Goal: Task Accomplishment & Management: Complete application form

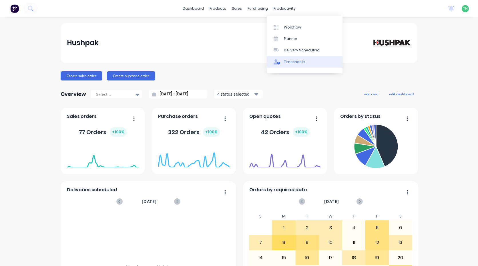
click at [294, 65] on link "Timesheets" at bounding box center [305, 61] width 76 height 11
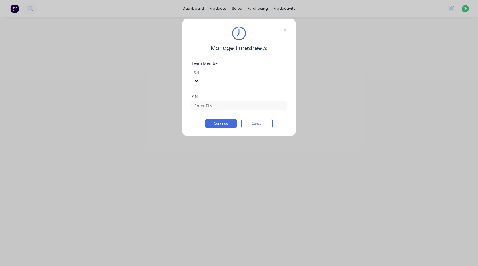
click at [236, 71] on div at bounding box center [234, 72] width 82 height 7
click at [228, 101] on input at bounding box center [238, 105] width 95 height 9
type input "2711"
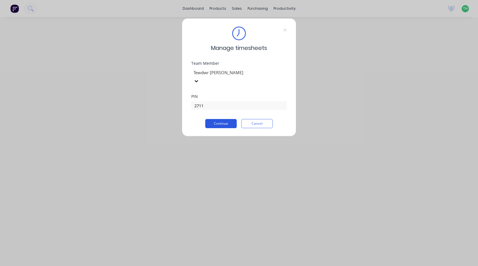
click at [222, 119] on button "Continue" at bounding box center [220, 123] width 31 height 9
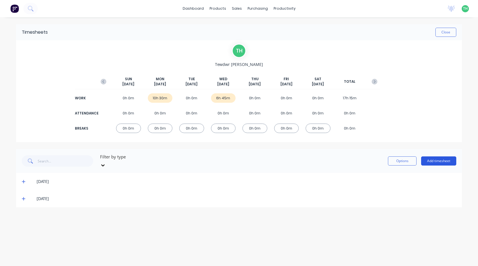
click at [440, 157] on button "Add timesheet" at bounding box center [438, 161] width 35 height 9
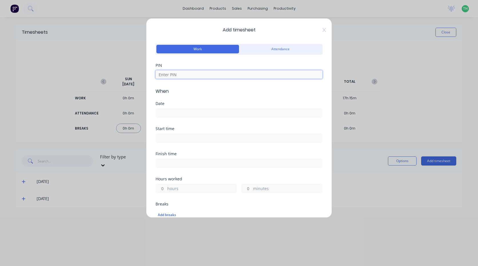
click at [166, 72] on input at bounding box center [238, 74] width 167 height 9
type input "2711"
type input "3"
type input "15"
click at [181, 110] on input at bounding box center [239, 113] width 166 height 9
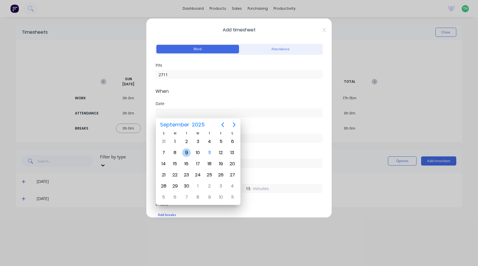
click at [188, 155] on div "9" at bounding box center [186, 153] width 9 height 9
type input "[DATE]"
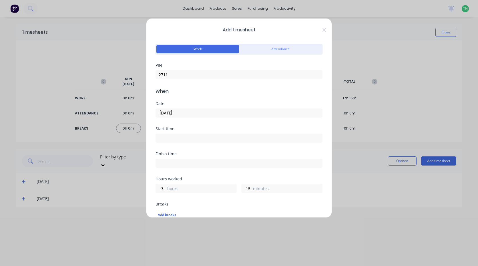
click at [178, 140] on input at bounding box center [239, 138] width 166 height 9
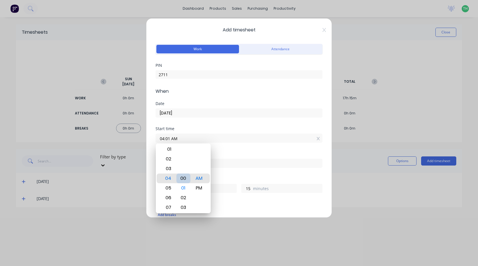
type input "04:00 AM"
click at [233, 157] on div "Finish time" at bounding box center [238, 160] width 167 height 16
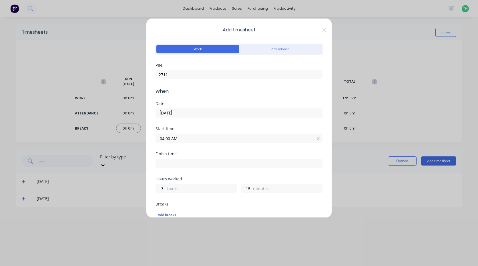
click at [189, 167] on label at bounding box center [238, 163] width 167 height 9
click at [189, 167] on input at bounding box center [239, 163] width 166 height 9
type input "04:30 AM"
type input "0"
type input "30"
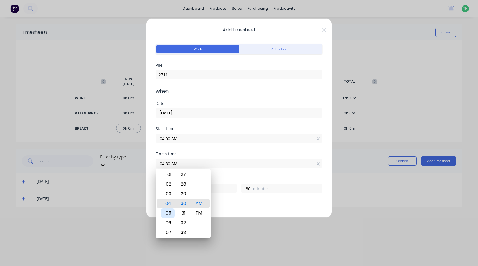
click at [168, 213] on div "05" at bounding box center [168, 214] width 14 height 10
type input "05:30 AM"
type input "1"
type input "05:27 AM"
type input "27"
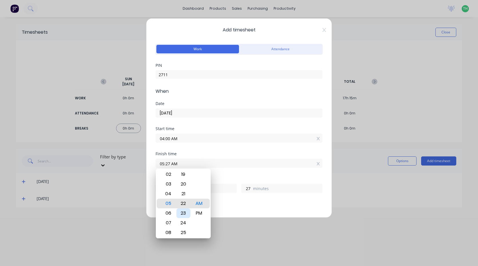
type input "05:22 AM"
type input "22"
type input "05:18 AM"
type input "18"
type input "05:15 AM"
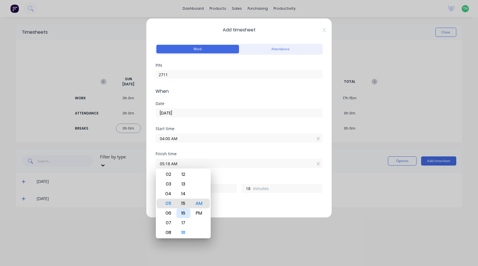
type input "15"
type input "05:11 AM"
type input "11"
type input "05:09 AM"
type input "9"
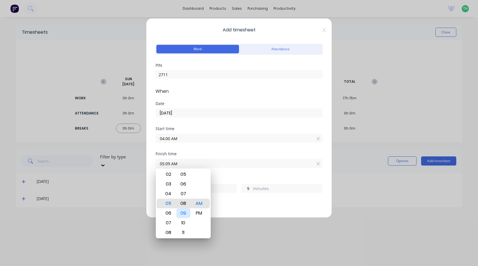
type input "05:06 AM"
type input "6"
type input "05:03 AM"
type input "3"
type input "05:00 AM"
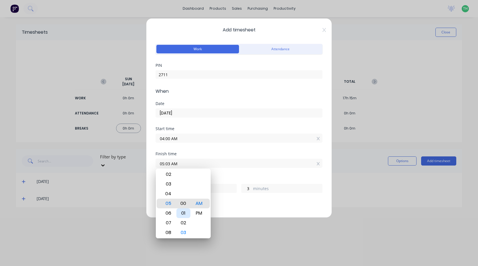
type input "0"
click at [218, 171] on div "Finish time 05:00 AM" at bounding box center [238, 164] width 167 height 25
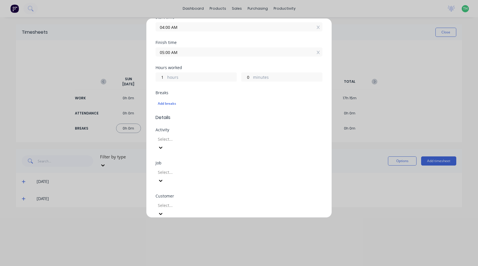
scroll to position [122, 0]
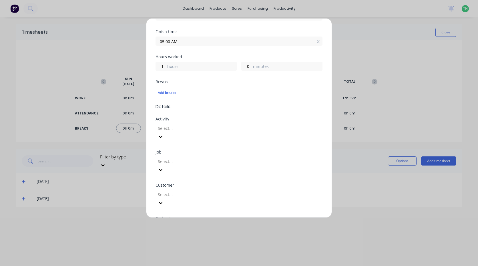
click at [177, 131] on div at bounding box center [198, 128] width 82 height 7
drag, startPoint x: 209, startPoint y: 166, endPoint x: 197, endPoint y: 157, distance: 15.5
click at [209, 166] on div "Job Select..." at bounding box center [238, 166] width 167 height 33
click at [197, 158] on div at bounding box center [198, 161] width 82 height 7
click at [214, 150] on div "Job" at bounding box center [238, 152] width 167 height 4
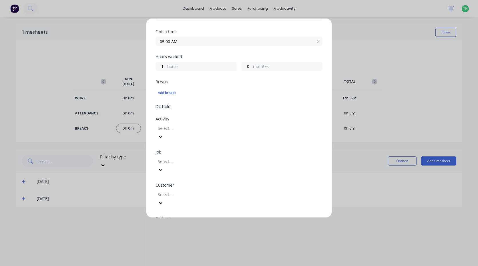
scroll to position [151, 0]
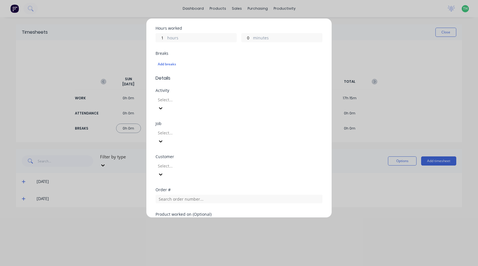
click at [184, 129] on div at bounding box center [198, 132] width 82 height 7
click at [214, 113] on div "Activity Select..." at bounding box center [238, 105] width 167 height 33
click at [192, 102] on div at bounding box center [198, 99] width 82 height 7
type input "8835"
click at [195, 134] on div "Job Select..." at bounding box center [238, 138] width 167 height 33
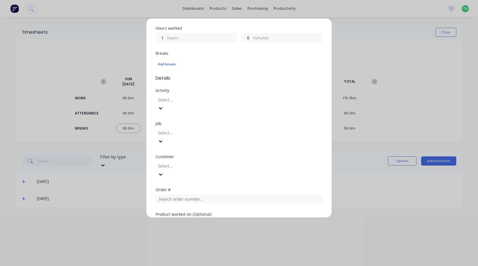
click at [185, 129] on div at bounding box center [198, 132] width 82 height 7
click at [217, 78] on span "Details" at bounding box center [238, 78] width 167 height 7
click at [207, 163] on div at bounding box center [198, 166] width 82 height 7
click at [215, 122] on div "Job" at bounding box center [238, 124] width 167 height 4
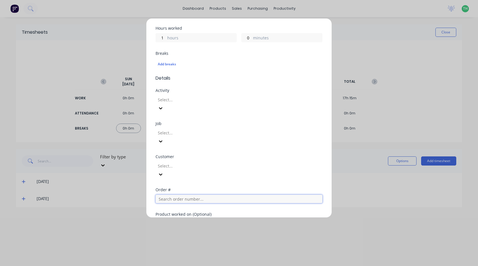
click at [217, 195] on input "text" at bounding box center [238, 199] width 167 height 9
type input "1592"
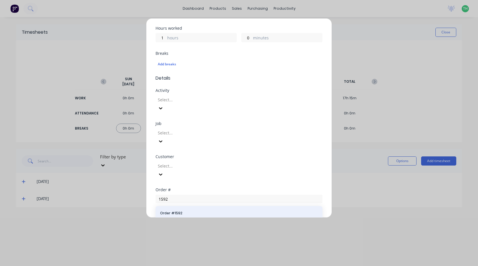
click at [215, 211] on div "Order # 1592 PO #: 4500837087 WesTrac Pty Ltd" at bounding box center [239, 220] width 158 height 18
click at [181, 129] on div at bounding box center [198, 132] width 82 height 7
type input "1592"
click at [215, 266] on div "1592 / W/Trac-794-Gen-Belly-Pan-T11" at bounding box center [239, 269] width 478 height 6
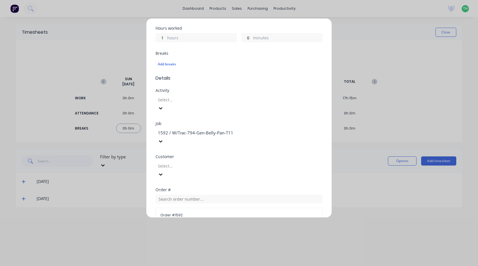
click at [208, 163] on div at bounding box center [198, 166] width 82 height 7
click at [209, 163] on div at bounding box center [198, 166] width 82 height 7
click at [239, 129] on div at bounding box center [198, 132] width 82 height 7
drag, startPoint x: 239, startPoint y: 124, endPoint x: 200, endPoint y: 123, distance: 38.9
click at [200, 129] on div at bounding box center [198, 132] width 82 height 7
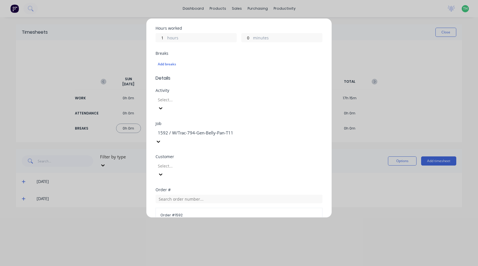
click at [227, 129] on div at bounding box center [198, 132] width 82 height 7
click at [236, 129] on div at bounding box center [198, 132] width 82 height 7
click at [233, 129] on div at bounding box center [198, 132] width 82 height 7
drag, startPoint x: 371, startPoint y: 42, endPoint x: 277, endPoint y: 90, distance: 104.9
click at [370, 43] on div "Add timesheet Work Attendance PIN 2711 When Date [DATE] Start time 04:00 AM Fin…" at bounding box center [239, 133] width 478 height 266
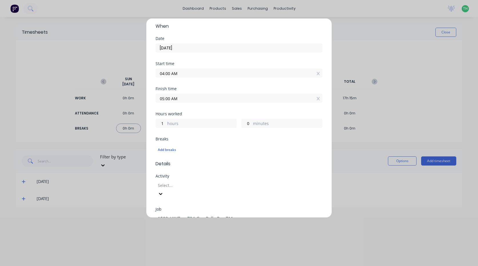
scroll to position [0, 0]
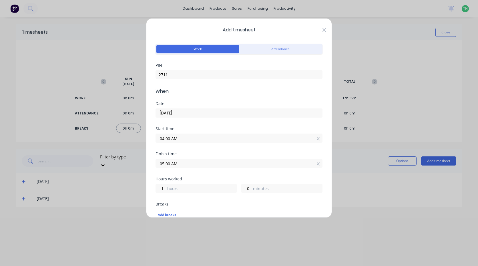
click at [322, 31] on icon at bounding box center [323, 30] width 3 height 4
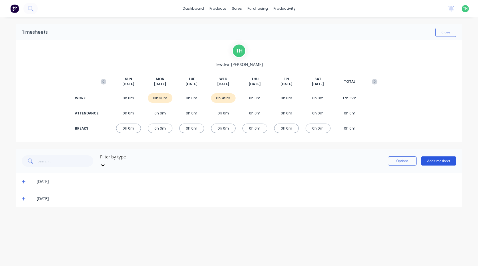
click at [445, 157] on button "Add timesheet" at bounding box center [438, 161] width 35 height 9
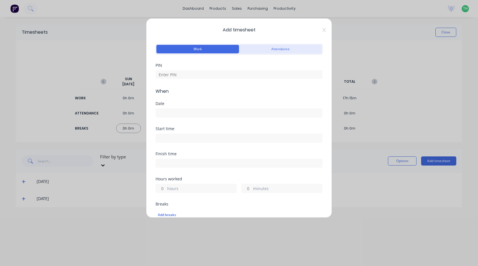
click at [277, 51] on button "Attendance" at bounding box center [280, 49] width 83 height 9
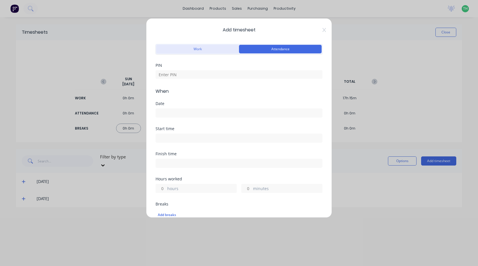
click at [204, 50] on button "Work" at bounding box center [197, 49] width 83 height 9
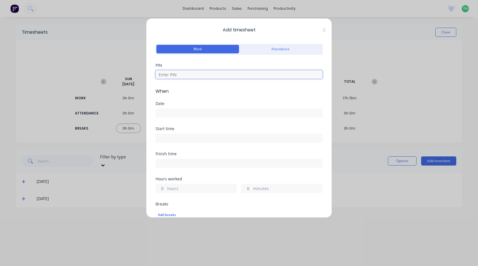
click at [181, 75] on input at bounding box center [238, 74] width 167 height 9
type input "2711"
type input "1"
type input "0"
click at [183, 113] on input at bounding box center [239, 113] width 166 height 9
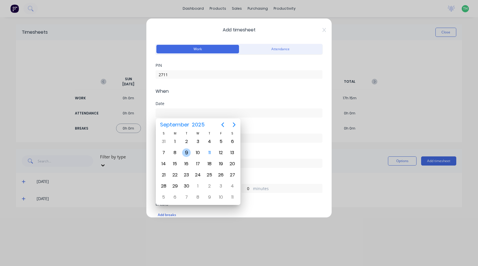
click at [186, 153] on div "9" at bounding box center [186, 153] width 9 height 9
type input "[DATE]"
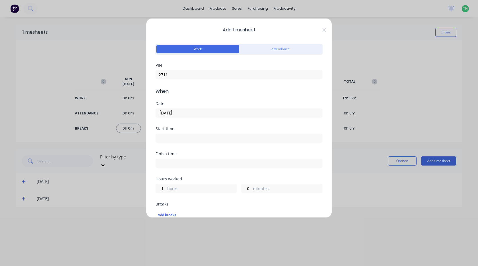
click at [317, 29] on span "Add timesheet" at bounding box center [238, 30] width 167 height 7
drag, startPoint x: 323, startPoint y: 30, endPoint x: 318, endPoint y: 32, distance: 5.6
click at [323, 30] on div "Add timesheet Work Attendance PIN 2711 When Date [DATE] Start time Finish time …" at bounding box center [239, 118] width 186 height 200
click at [322, 29] on div "Add timesheet Work Attendance PIN 2711 When Date [DATE] Start time Finish time …" at bounding box center [239, 118] width 186 height 200
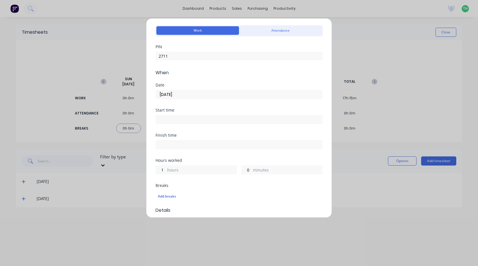
scroll to position [29, 0]
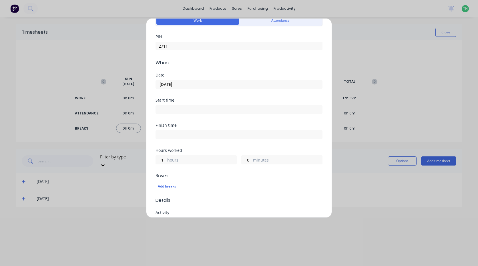
click at [179, 112] on input at bounding box center [239, 109] width 166 height 9
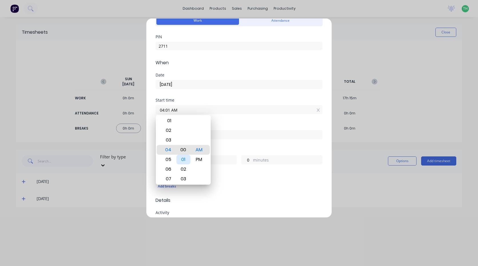
type input "04:00 AM"
click at [247, 138] on input at bounding box center [239, 135] width 166 height 9
type input "04:32 AM"
type input "0"
type input "32"
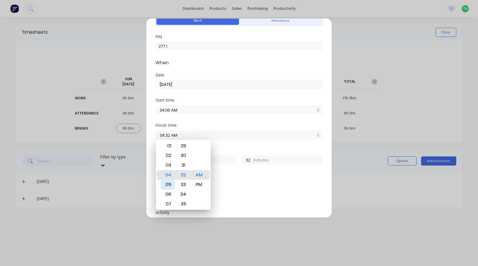
click at [169, 185] on div "05" at bounding box center [168, 185] width 14 height 10
type input "05:32 AM"
type input "1"
type input "05:29 AM"
type input "29"
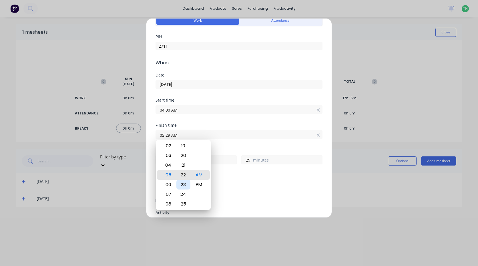
type input "05:22 AM"
type input "22"
type input "05:19 AM"
type input "19"
type input "05:11 AM"
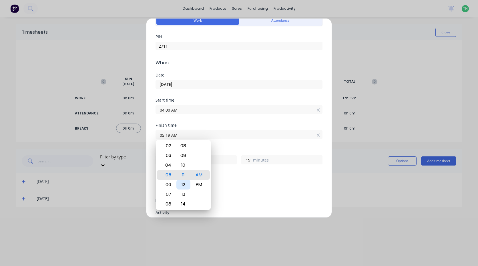
type input "11"
type input "05:07 AM"
type input "7"
type input "05:03 AM"
type input "3"
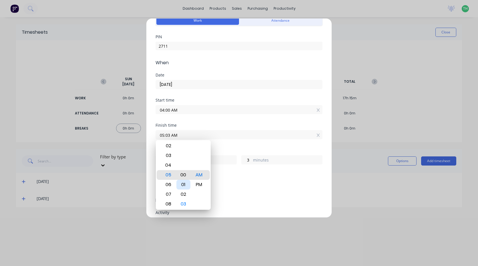
type input "05:00 AM"
type input "0"
click at [247, 196] on div "Breaks Add breaks" at bounding box center [238, 185] width 167 height 23
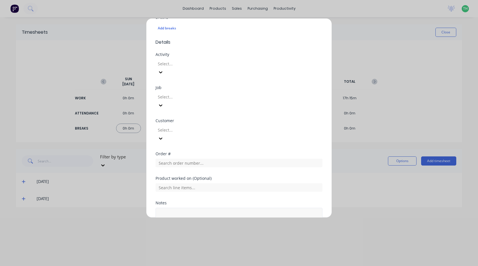
scroll to position [200, 0]
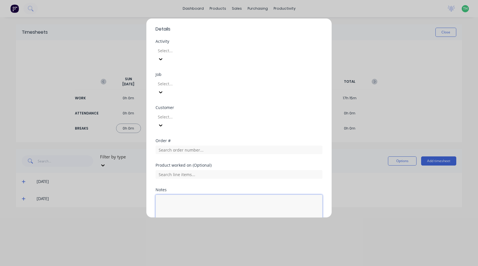
click at [180, 195] on textarea at bounding box center [238, 210] width 167 height 30
type textarea "prestart"
click at [244, 163] on div "Product worked on (Optional)" at bounding box center [238, 175] width 167 height 25
click at [235, 234] on button "Add manual time entry" at bounding box center [225, 238] width 48 height 9
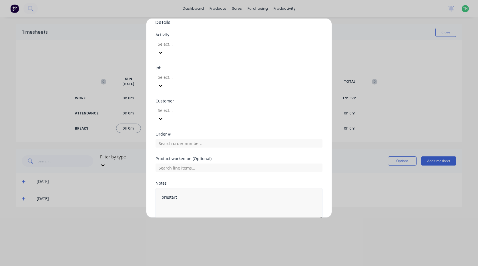
scroll to position [208, 0]
click at [221, 226] on button "Add manual time entry" at bounding box center [225, 230] width 48 height 9
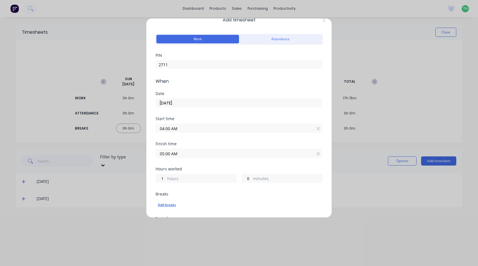
scroll to position [0, 0]
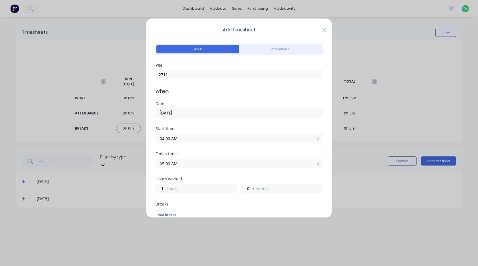
click at [322, 29] on icon at bounding box center [323, 30] width 3 height 5
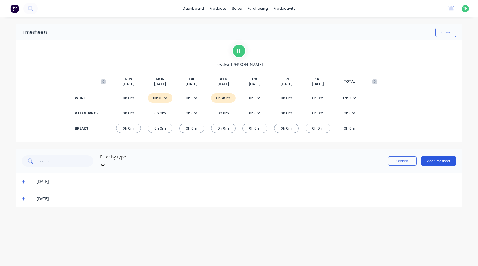
click at [447, 162] on button "Add timesheet" at bounding box center [438, 161] width 35 height 9
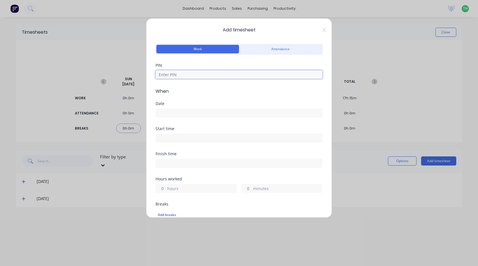
click at [196, 76] on input at bounding box center [238, 74] width 167 height 9
type input "2711"
type input "1"
type input "0"
click at [181, 112] on input at bounding box center [239, 113] width 166 height 9
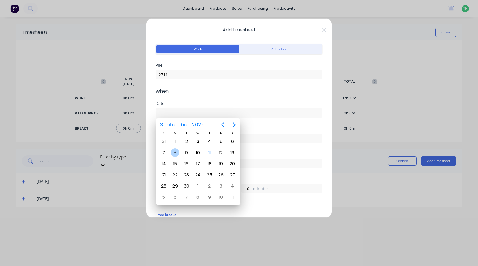
click at [173, 153] on div "8" at bounding box center [175, 153] width 9 height 9
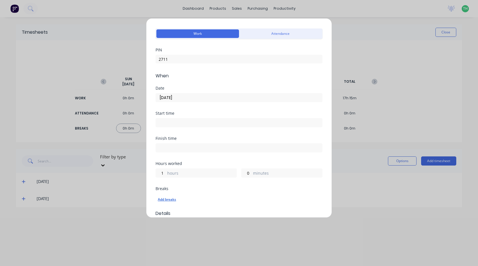
scroll to position [29, 0]
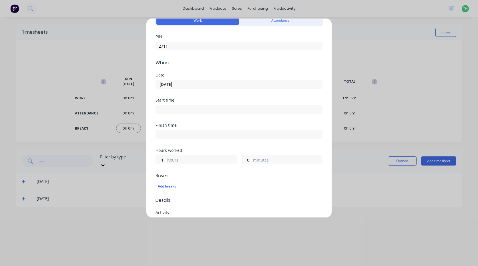
click at [168, 184] on div "Add breaks" at bounding box center [239, 186] width 162 height 7
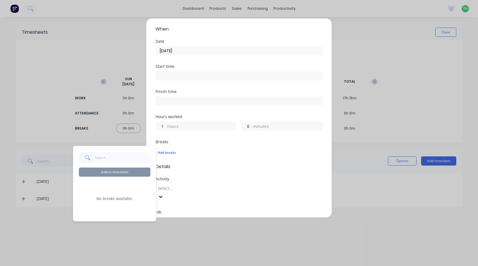
scroll to position [86, 0]
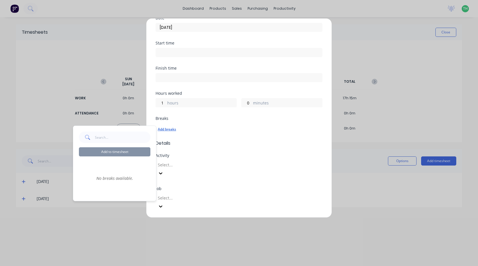
click at [187, 128] on div "Add breaks" at bounding box center [239, 129] width 162 height 7
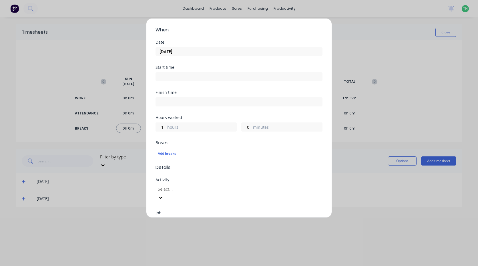
scroll to position [0, 0]
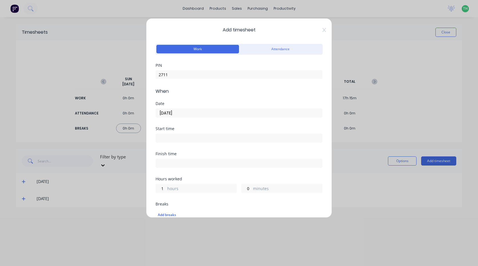
click at [184, 114] on input "[DATE]" at bounding box center [239, 113] width 166 height 9
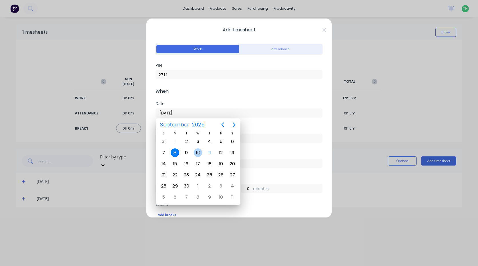
click at [197, 155] on div "10" at bounding box center [198, 153] width 9 height 9
type input "[DATE]"
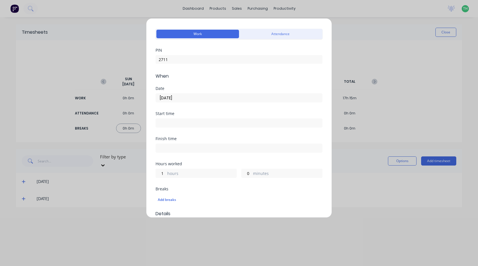
scroll to position [29, 0]
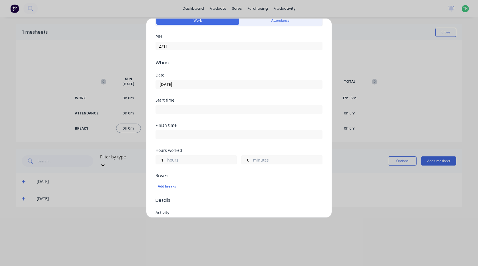
click at [180, 108] on input at bounding box center [239, 109] width 166 height 9
type input "04:34 AM"
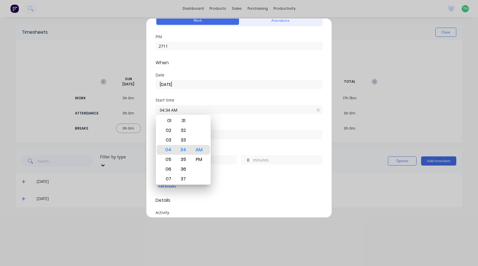
click at [22, 194] on div "Add timesheet Work Attendance PIN 2711 When Date [DATE] Start time 04:34 AM Fin…" at bounding box center [239, 133] width 478 height 266
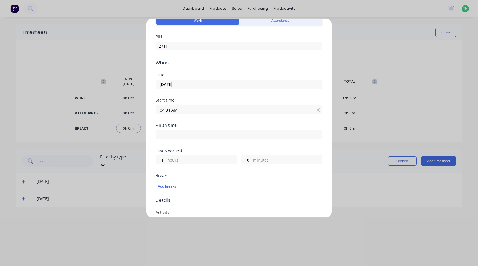
scroll to position [0, 0]
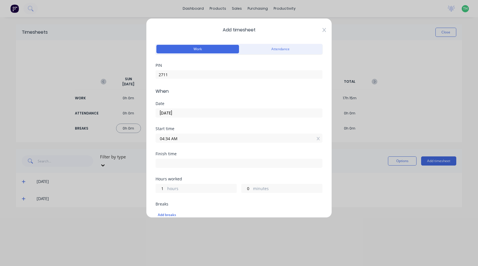
click at [322, 30] on icon at bounding box center [323, 30] width 3 height 4
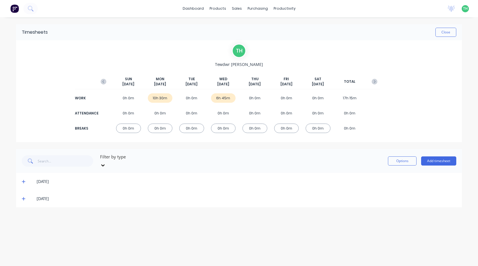
click at [21, 193] on div "[DATE]" at bounding box center [239, 198] width 446 height 17
click at [22, 197] on icon at bounding box center [24, 199] width 4 height 4
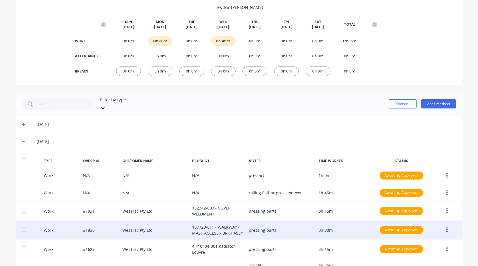
scroll to position [74, 0]
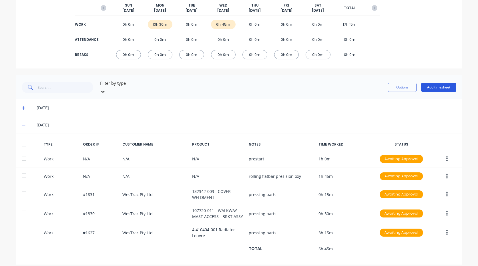
click at [434, 83] on button "Add timesheet" at bounding box center [438, 87] width 35 height 9
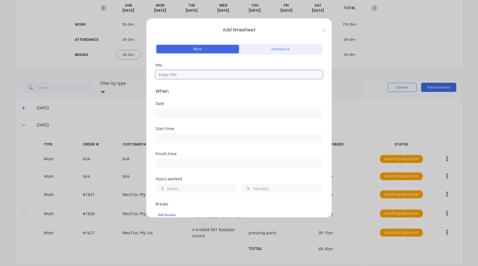
click at [206, 72] on input at bounding box center [238, 74] width 167 height 9
type input "2711"
type input "1"
type input "0"
click at [187, 115] on input at bounding box center [239, 113] width 166 height 9
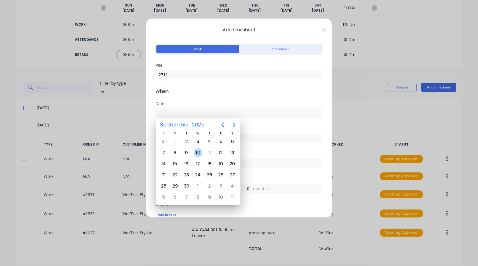
click at [198, 152] on div "10" at bounding box center [198, 153] width 9 height 9
type input "[DATE]"
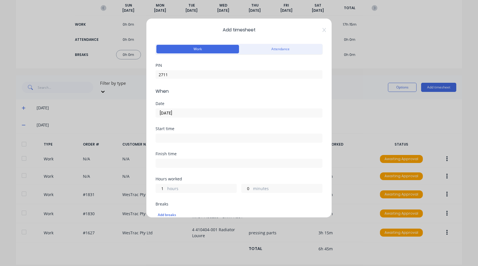
click at [181, 138] on input at bounding box center [239, 138] width 166 height 9
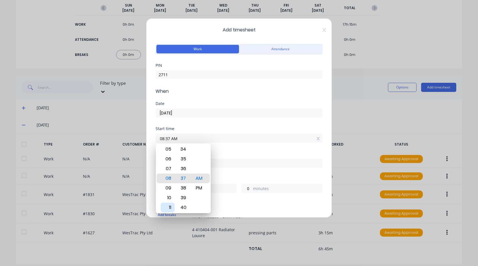
drag, startPoint x: 173, startPoint y: 207, endPoint x: 174, endPoint y: 205, distance: 3.1
click at [173, 207] on div "11" at bounding box center [168, 208] width 14 height 10
type input "11:00 AM"
click at [230, 145] on div "Start time 11:00 AM" at bounding box center [238, 139] width 167 height 25
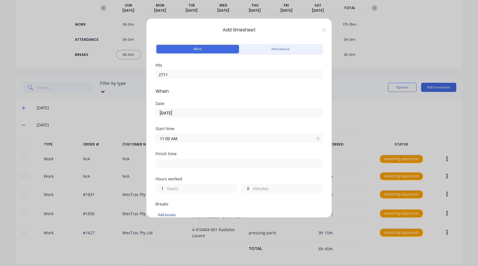
click at [182, 159] on div at bounding box center [238, 162] width 167 height 11
click at [183, 163] on input at bounding box center [239, 163] width 166 height 9
type input "04:35 AM"
type input "17"
type input "35"
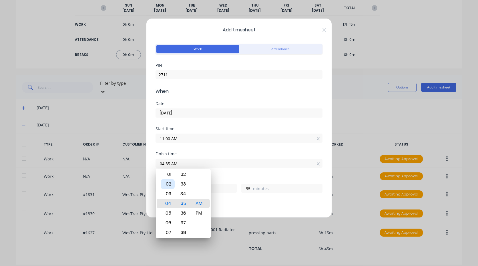
click at [170, 186] on div "02" at bounding box center [168, 184] width 14 height 10
type input "02:35 AM"
type input "15"
type input "02:34 AM"
type input "34"
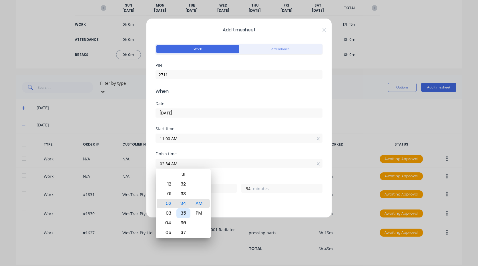
type input "02:33 AM"
type input "33"
type input "02:30 AM"
type input "30"
click at [200, 213] on div "PM" at bounding box center [199, 214] width 14 height 10
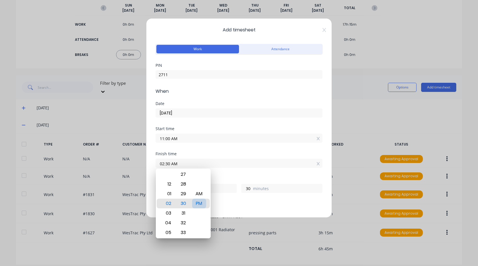
type input "02:30 PM"
type input "3"
click at [231, 174] on div "Finish time 02:30 PM" at bounding box center [238, 164] width 167 height 25
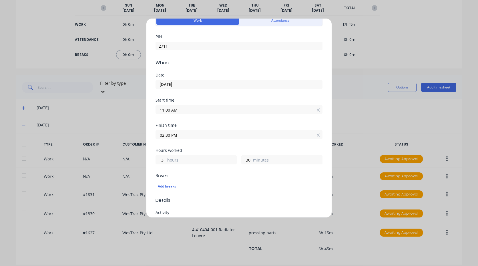
scroll to position [57, 0]
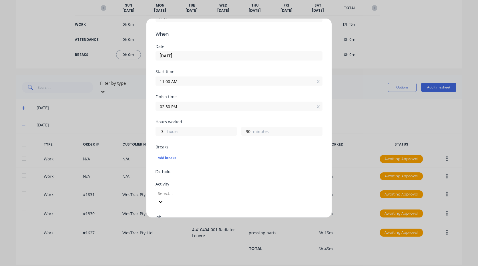
click at [179, 107] on input "02:30 PM" at bounding box center [239, 106] width 166 height 9
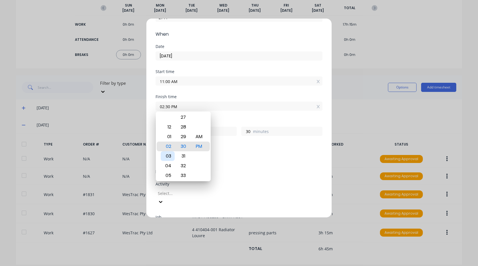
click at [172, 156] on div "03" at bounding box center [168, 156] width 14 height 10
type input "03:30 PM"
type input "4"
type input "03:27 PM"
type input "27"
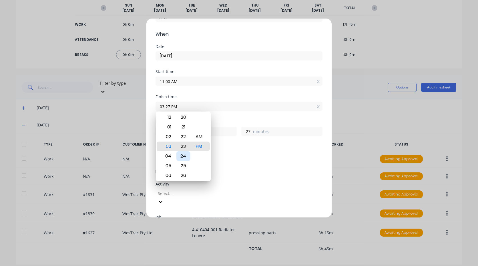
type input "03:23 PM"
type input "23"
type input "03:20 PM"
type input "20"
type input "03:17 PM"
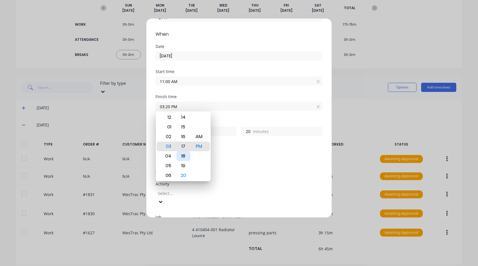
type input "17"
type input "03:14 PM"
type input "14"
type input "03:10 PM"
type input "10"
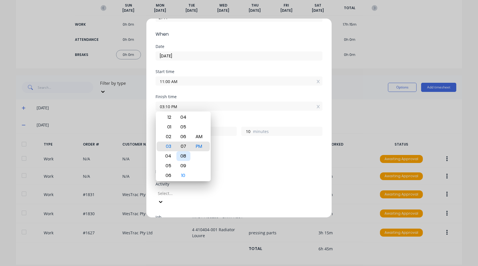
type input "03:07 PM"
type input "7"
type input "03:03 PM"
type input "3"
type input "03:00 PM"
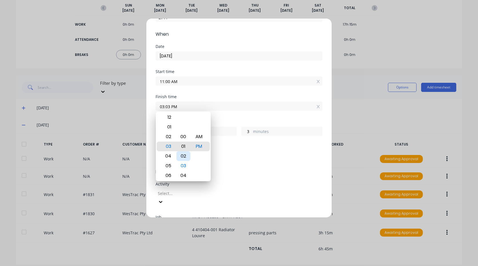
type input "0"
click at [243, 155] on div "Add breaks" at bounding box center [239, 157] width 162 height 7
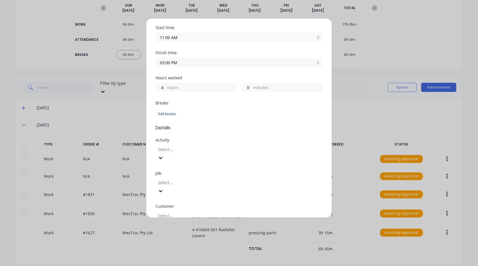
scroll to position [114, 0]
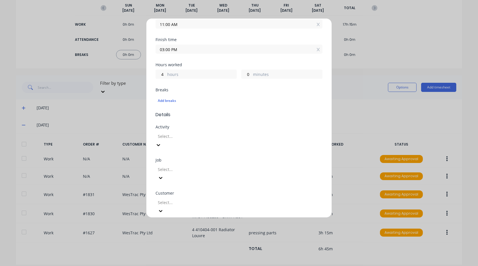
click at [188, 135] on div at bounding box center [198, 136] width 82 height 7
click at [196, 167] on div "Job Select..." at bounding box center [238, 174] width 167 height 33
click at [195, 166] on div at bounding box center [198, 169] width 82 height 7
type input "1634"
click at [194, 266] on div "1634 / W/Trac-794-Side-Panel-T12" at bounding box center [239, 269] width 478 height 6
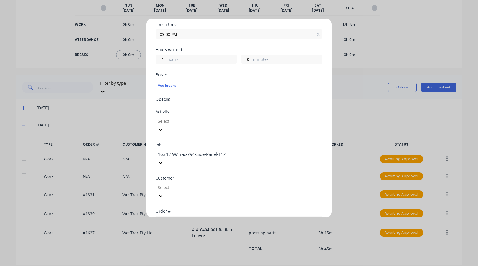
scroll to position [143, 0]
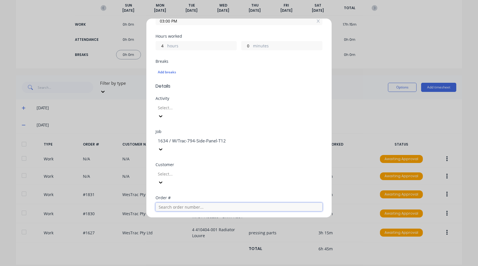
click at [194, 203] on input "text" at bounding box center [238, 207] width 167 height 9
type input "1634"
click at [189, 225] on span "PO #: 4500837270" at bounding box center [239, 227] width 158 height 5
click at [191, 171] on div at bounding box center [198, 174] width 82 height 7
type input "we"
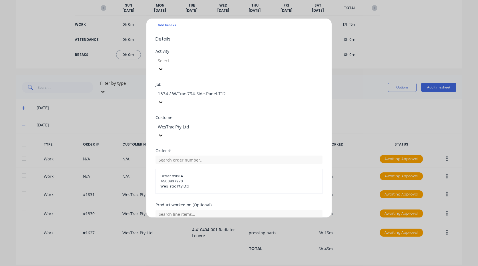
scroll to position [200, 0]
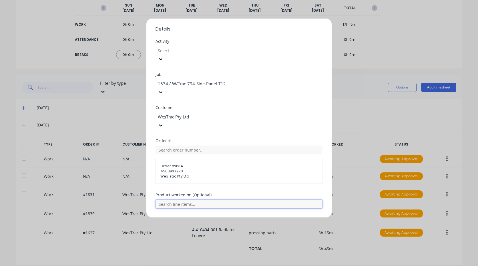
click at [201, 200] on input "text" at bounding box center [238, 204] width 167 height 9
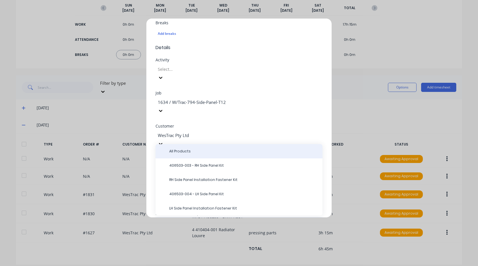
scroll to position [171, 0]
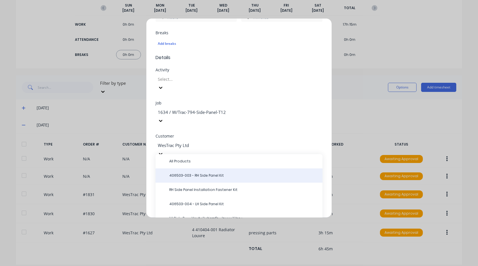
click at [205, 173] on span "406503-003 - RH Side Panel Kit" at bounding box center [243, 175] width 149 height 5
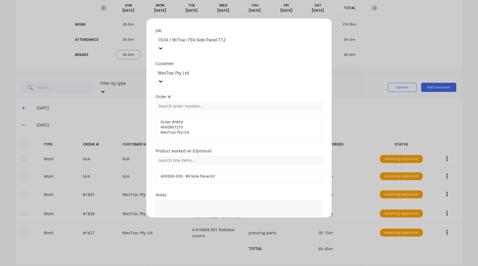
scroll to position [257, 0]
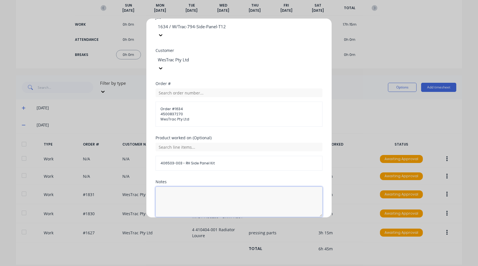
click at [200, 187] on textarea at bounding box center [238, 202] width 167 height 30
type textarea "pressing parts"
click at [290, 226] on div "Add manual time entry Cancel" at bounding box center [238, 230] width 167 height 9
click at [218, 226] on button "Add manual time entry" at bounding box center [225, 230] width 48 height 9
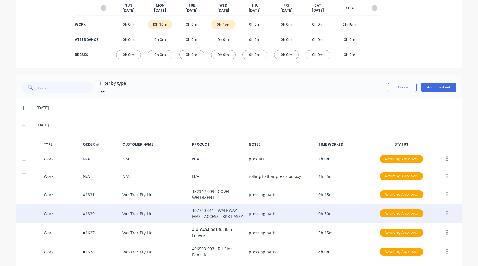
scroll to position [93, 0]
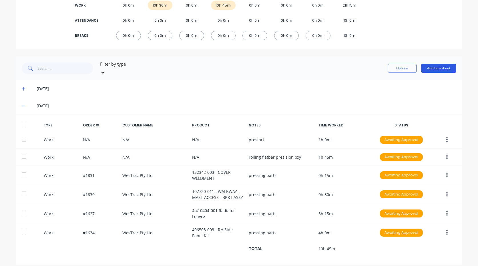
click at [430, 66] on button "Add timesheet" at bounding box center [438, 68] width 35 height 9
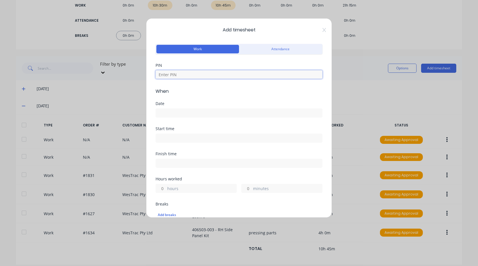
click at [233, 71] on input at bounding box center [238, 74] width 167 height 9
type input "2711"
type input "4"
type input "0"
drag, startPoint x: 181, startPoint y: 109, endPoint x: 177, endPoint y: 114, distance: 6.5
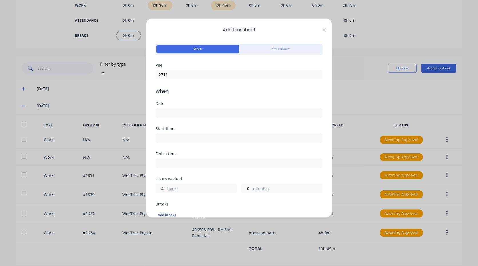
click at [181, 109] on label at bounding box center [238, 113] width 167 height 9
click at [181, 109] on input at bounding box center [239, 113] width 166 height 9
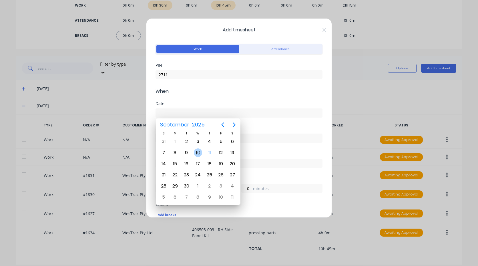
click at [199, 152] on div "10" at bounding box center [198, 153] width 9 height 9
type input "[DATE]"
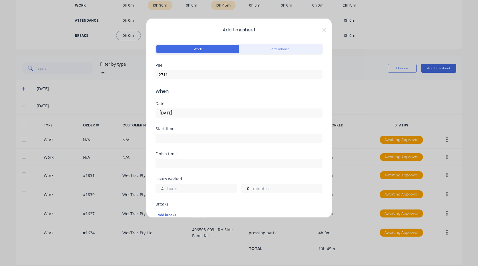
click at [181, 137] on input at bounding box center [239, 138] width 166 height 9
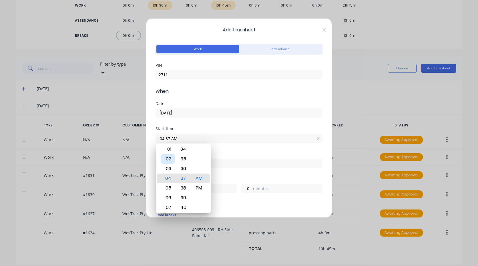
click at [165, 161] on div "02" at bounding box center [168, 159] width 14 height 10
click at [171, 189] on div "03" at bounding box center [168, 188] width 14 height 10
click at [199, 187] on div "PM" at bounding box center [199, 188] width 14 height 10
type input "03:00 PM"
click at [241, 172] on div "Finish time" at bounding box center [238, 164] width 167 height 25
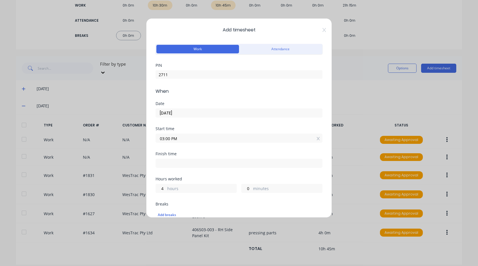
click at [193, 165] on input at bounding box center [239, 163] width 166 height 9
type input "04:37 AM"
type input "13"
type input "37"
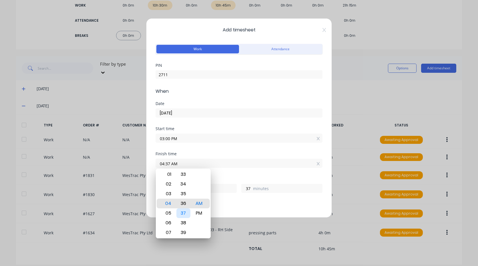
type input "04:36 AM"
type input "36"
type input "04:34 AM"
type input "34"
type input "04:31 AM"
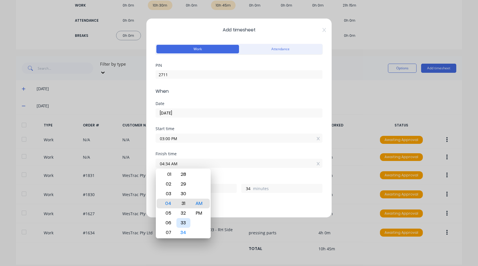
type input "31"
type input "04:30 AM"
type input "30"
click at [196, 214] on div "PM" at bounding box center [199, 214] width 14 height 10
type input "04:30 PM"
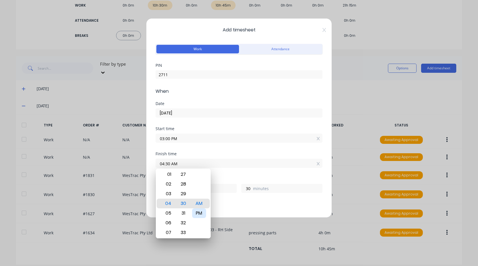
type input "1"
click at [228, 175] on div "Finish time 04:30 PM" at bounding box center [238, 164] width 167 height 25
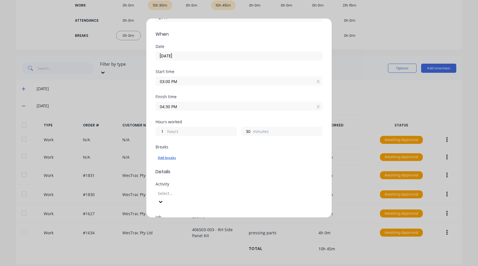
scroll to position [86, 0]
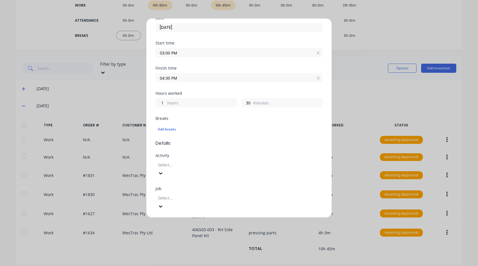
click at [189, 166] on div at bounding box center [198, 164] width 82 height 7
click at [199, 195] on div at bounding box center [198, 198] width 82 height 7
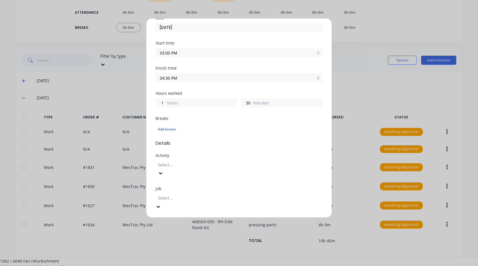
scroll to position [9, 0]
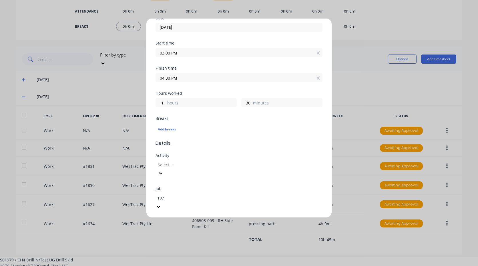
type input "1971"
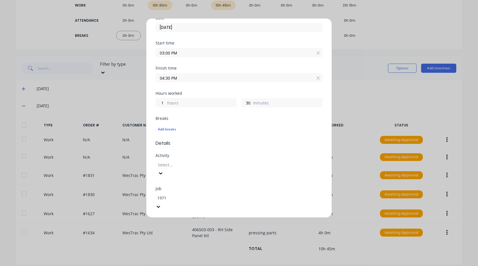
click at [234, 266] on div "S01971 / [PERSON_NAME] ATOM Attenation" at bounding box center [239, 269] width 478 height 6
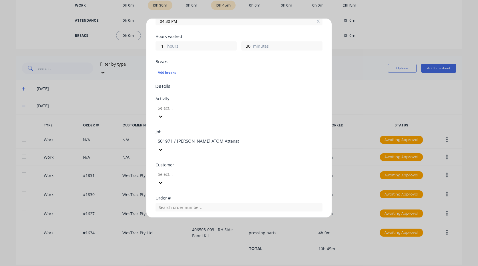
scroll to position [143, 0]
click at [194, 171] on div at bounding box center [198, 174] width 82 height 7
type input "pre"
click at [184, 203] on input "text" at bounding box center [238, 207] width 167 height 9
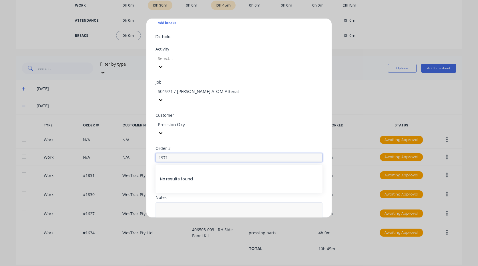
scroll to position [200, 0]
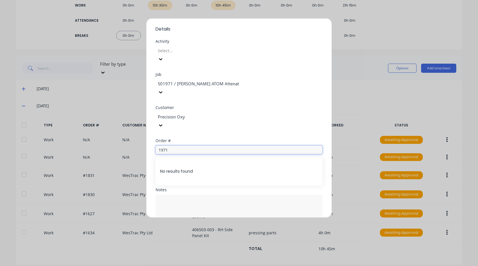
type input "1971"
click at [182, 157] on div "No results found" at bounding box center [238, 171] width 167 height 29
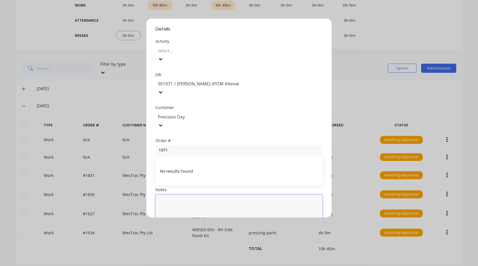
click at [213, 195] on textarea at bounding box center [238, 210] width 167 height 30
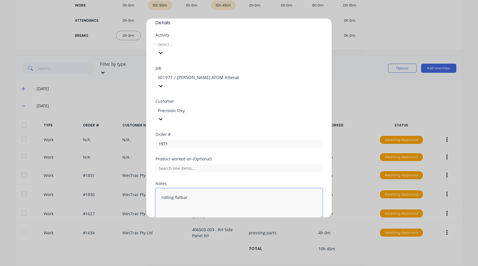
scroll to position [208, 0]
drag, startPoint x: 180, startPoint y: 171, endPoint x: 183, endPoint y: 172, distance: 3.2
type textarea "rolling flat bar"
click at [222, 226] on button "Add manual time entry" at bounding box center [225, 230] width 48 height 9
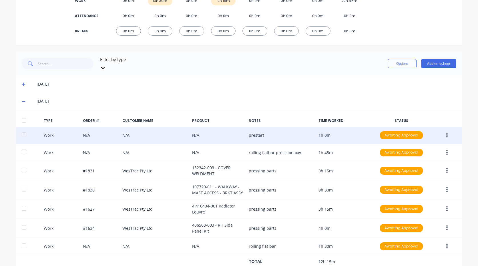
scroll to position [110, 0]
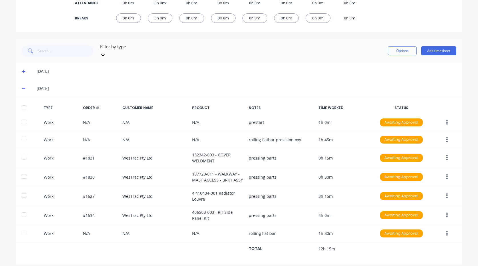
click at [21, 102] on div at bounding box center [23, 107] width 11 height 11
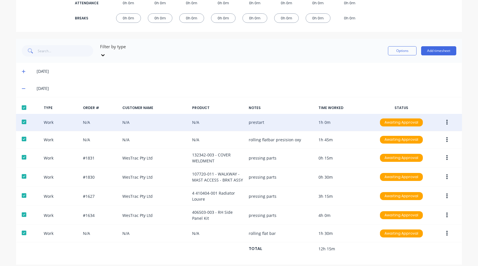
drag, startPoint x: 21, startPoint y: 118, endPoint x: 34, endPoint y: 110, distance: 15.4
click at [34, 114] on div "Work N/A N/A N/A prestart 1h 0m Awaiting Approval" at bounding box center [239, 122] width 446 height 17
click at [449, 117] on button "button" at bounding box center [446, 122] width 13 height 10
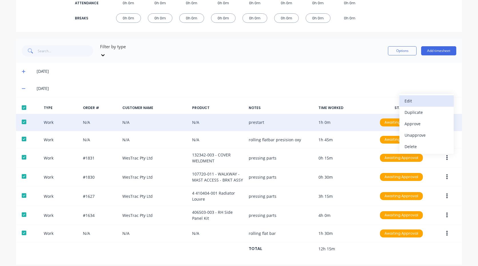
click at [414, 97] on div "Edit" at bounding box center [426, 101] width 44 height 8
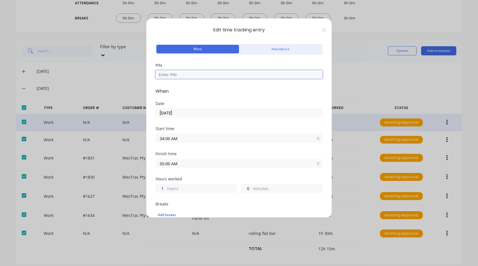
click at [179, 74] on input at bounding box center [238, 74] width 167 height 9
type input "2711"
type input "1971"
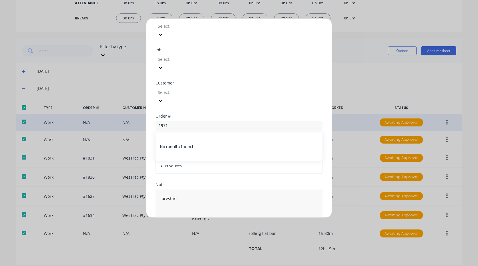
scroll to position [227, 0]
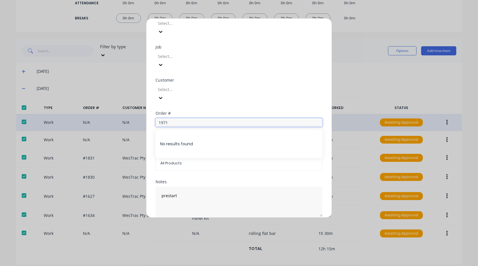
drag, startPoint x: 170, startPoint y: 97, endPoint x: 154, endPoint y: 99, distance: 16.2
click at [155, 99] on div "Edit time tracking entry Work Attendance PIN 2711 When Date [DATE] Start time 0…" at bounding box center [239, 118] width 186 height 200
click at [224, 81] on div "Customer Select..." at bounding box center [238, 94] width 167 height 33
click at [225, 226] on button "Edit time tracking entry" at bounding box center [225, 230] width 49 height 9
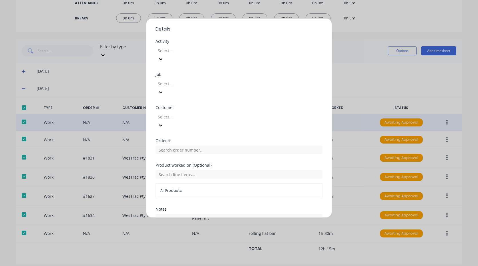
scroll to position [171, 0]
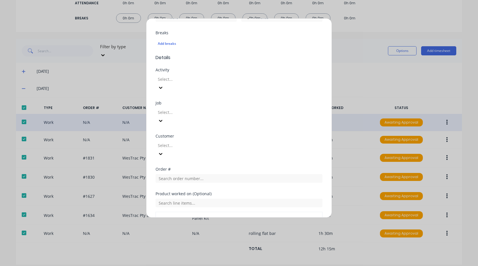
click at [174, 108] on div "Select..." at bounding box center [198, 112] width 86 height 9
type input "workshop"
click at [235, 84] on div "Activity Select..." at bounding box center [238, 84] width 167 height 33
click at [213, 142] on div at bounding box center [198, 145] width 82 height 7
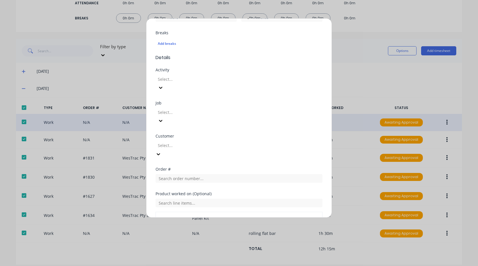
scroll to position [514, 0]
click at [363, 73] on div "Edit time tracking entry Work Attendance PIN 2711 When Date [DATE] Start time 0…" at bounding box center [239, 133] width 478 height 266
click at [369, 74] on div "Edit time tracking entry Work Attendance PIN 2711 When Date [DATE] Start time 0…" at bounding box center [239, 133] width 478 height 266
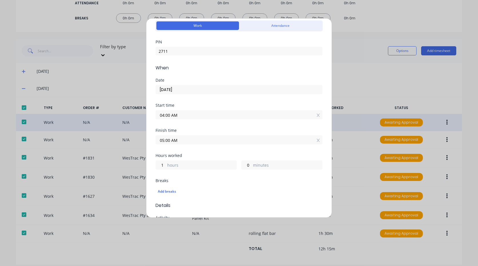
scroll to position [0, 0]
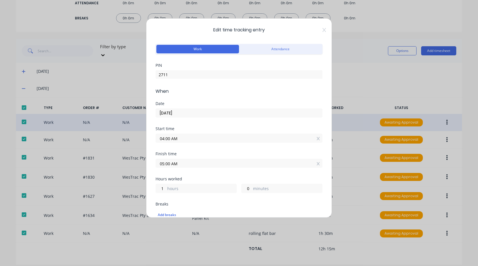
click at [322, 31] on div "Edit time tracking entry Work Attendance PIN 2711 When Date [DATE] Start time 0…" at bounding box center [239, 118] width 186 height 200
click at [318, 30] on span "Edit time tracking entry" at bounding box center [238, 30] width 167 height 7
click at [322, 30] on icon at bounding box center [323, 30] width 3 height 4
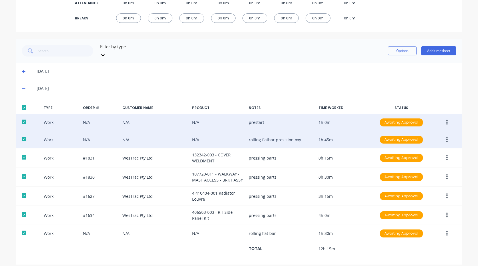
click at [441, 135] on button "button" at bounding box center [446, 140] width 13 height 10
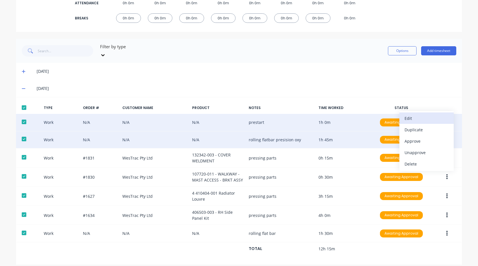
click at [414, 115] on div "Edit" at bounding box center [426, 118] width 44 height 8
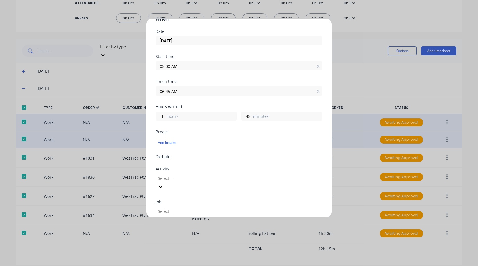
scroll to position [86, 0]
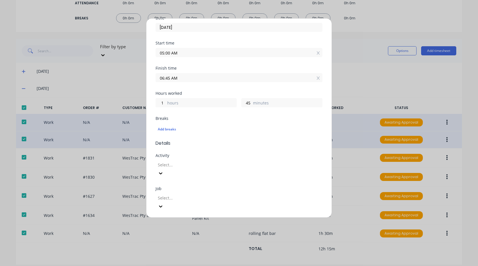
click at [174, 163] on div at bounding box center [198, 164] width 82 height 7
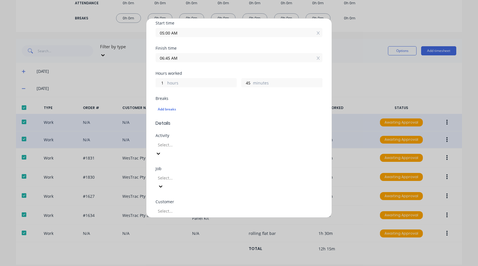
scroll to position [114, 0]
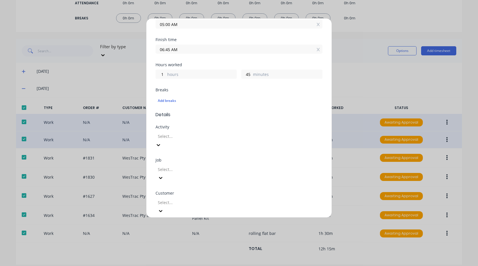
click at [178, 166] on div at bounding box center [198, 169] width 82 height 7
type input "1971"
click at [186, 266] on div "S01971 / [PERSON_NAME] ATOM Attenation" at bounding box center [239, 269] width 478 height 6
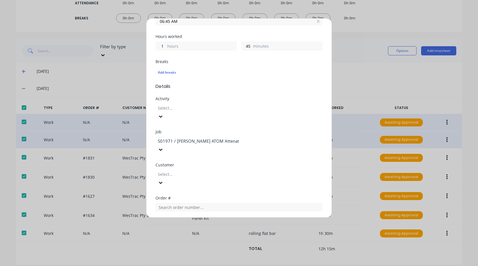
scroll to position [143, 0]
click at [189, 171] on div at bounding box center [198, 174] width 82 height 7
type input "pre"
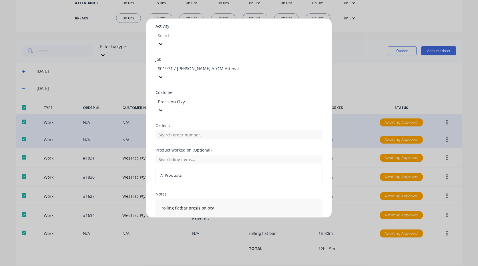
scroll to position [227, 0]
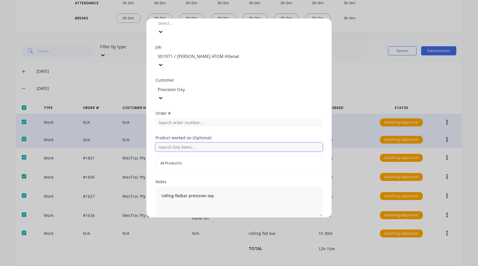
click at [197, 143] on input "text" at bounding box center [238, 147] width 167 height 9
click at [212, 226] on button "Edit time tracking entry" at bounding box center [225, 230] width 49 height 9
click at [220, 226] on button "Edit time tracking entry" at bounding box center [225, 230] width 49 height 9
click at [218, 226] on button "Edit time tracking entry" at bounding box center [225, 230] width 49 height 9
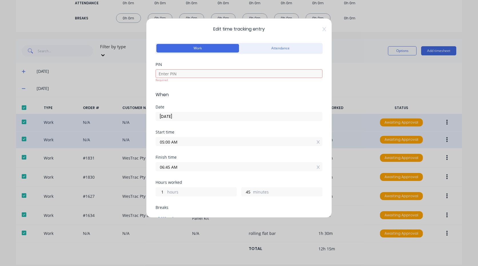
scroll to position [0, 0]
click at [174, 75] on input at bounding box center [238, 74] width 167 height 9
type input "2711"
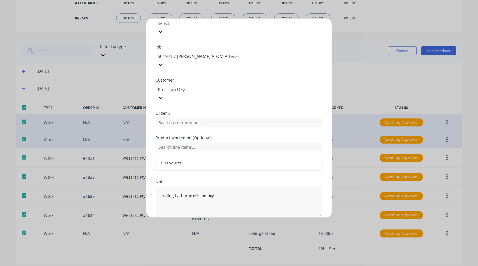
click at [232, 226] on button "Edit time tracking entry" at bounding box center [225, 230] width 49 height 9
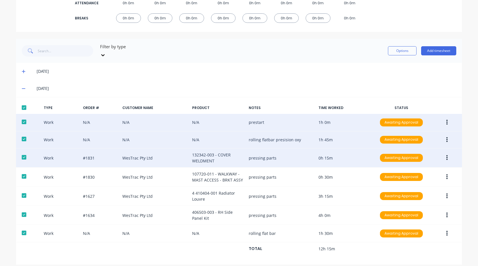
click at [446, 155] on icon "button" at bounding box center [446, 157] width 1 height 5
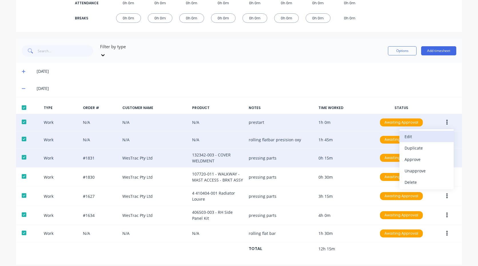
click at [416, 133] on div "Edit" at bounding box center [426, 137] width 44 height 8
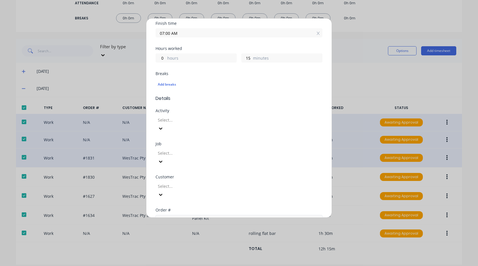
scroll to position [143, 0]
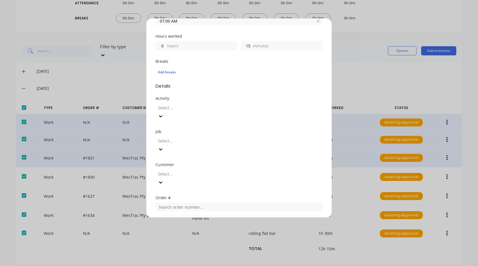
click at [187, 137] on div at bounding box center [198, 140] width 82 height 7
type input "1831"
click at [213, 266] on div "1831 / W/Trac-D11 KSN-DPO" at bounding box center [239, 269] width 478 height 6
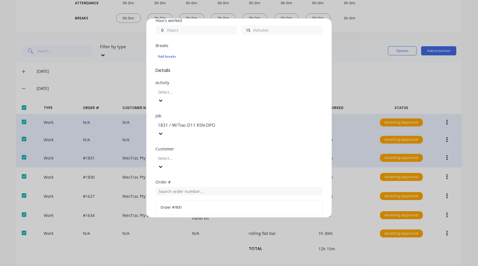
scroll to position [171, 0]
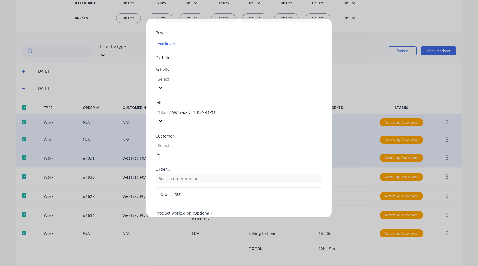
click at [199, 142] on div at bounding box center [198, 145] width 82 height 7
type input "[PERSON_NAME]"
click at [203, 174] on input "text" at bounding box center [238, 178] width 167 height 9
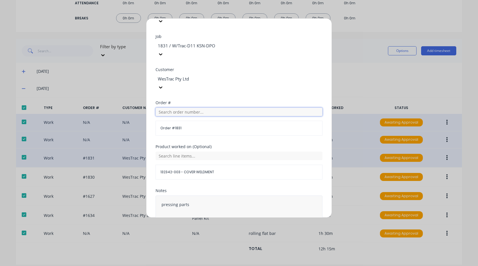
scroll to position [247, 0]
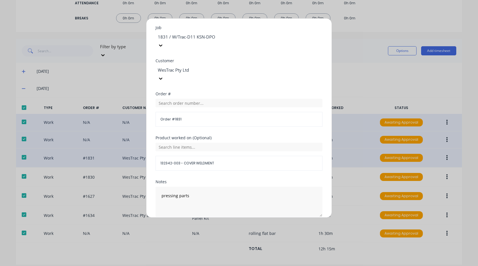
click at [225, 226] on button "Edit time tracking entry" at bounding box center [225, 230] width 49 height 9
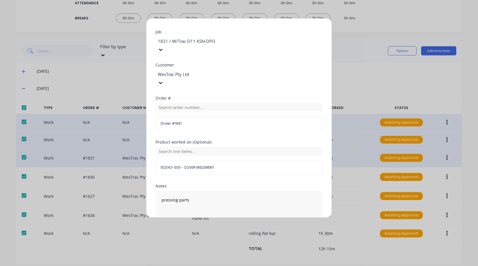
scroll to position [251, 0]
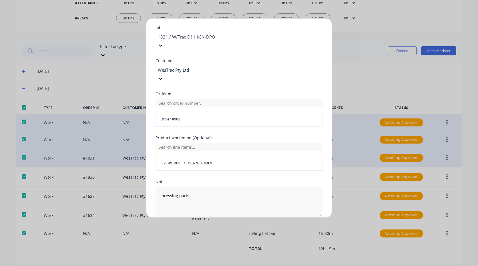
click at [218, 226] on button "Edit time tracking entry" at bounding box center [225, 230] width 49 height 9
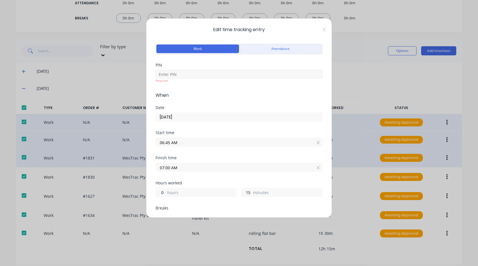
scroll to position [0, 0]
click at [188, 75] on input at bounding box center [238, 74] width 167 height 9
type input "2711"
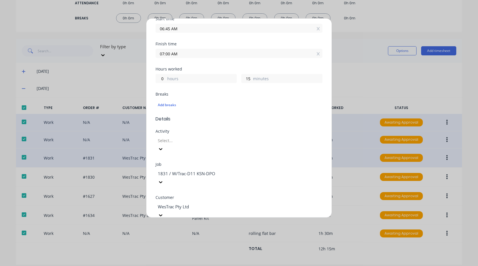
scroll to position [251, 0]
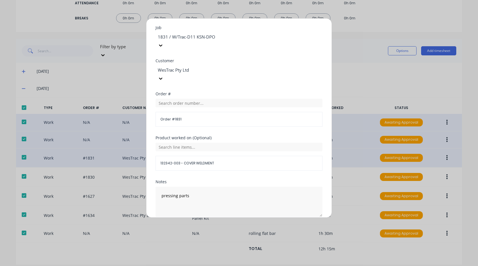
click at [227, 226] on button "Edit time tracking entry" at bounding box center [225, 230] width 49 height 9
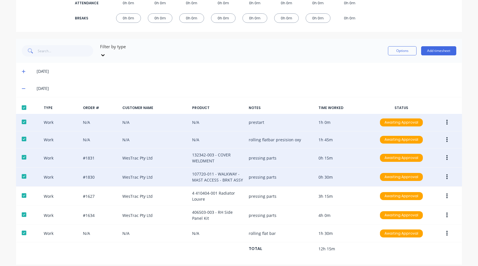
click at [446, 175] on icon "button" at bounding box center [446, 177] width 1 height 5
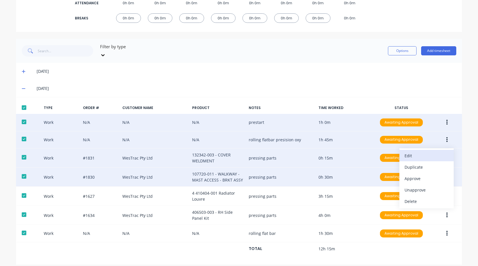
click at [421, 152] on div "Edit" at bounding box center [426, 156] width 44 height 8
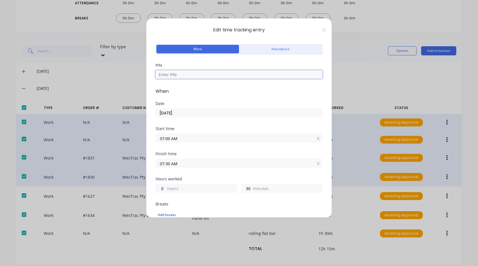
click at [175, 76] on input at bounding box center [238, 74] width 167 height 9
type input "2711"
type input "1971"
click at [174, 77] on input "2711" at bounding box center [238, 74] width 167 height 9
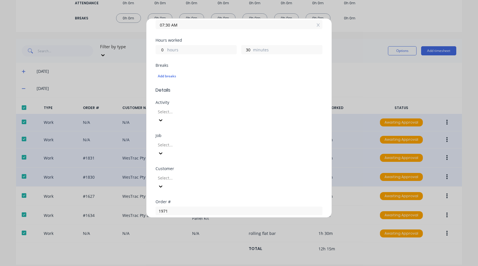
scroll to position [143, 0]
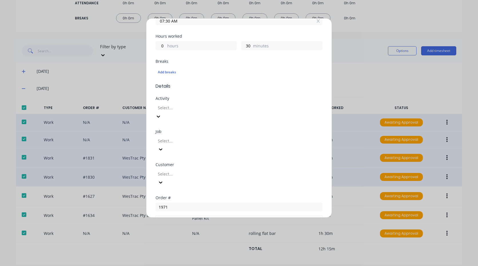
click at [177, 106] on div at bounding box center [198, 107] width 82 height 7
click at [171, 137] on div at bounding box center [198, 140] width 82 height 7
type input "1"
type input "1830"
click at [198, 266] on div "1830 / W/Trac-Mast-DPO's" at bounding box center [239, 269] width 478 height 6
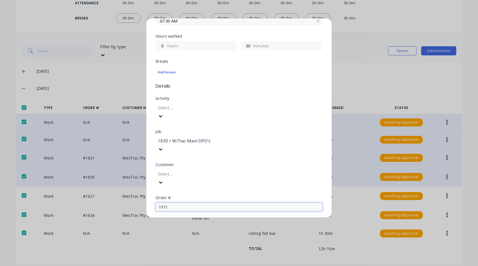
click at [197, 203] on input "1971" at bounding box center [238, 207] width 167 height 9
type input "1"
type input "1830"
click at [203, 219] on span "Order # 1830" at bounding box center [239, 221] width 158 height 5
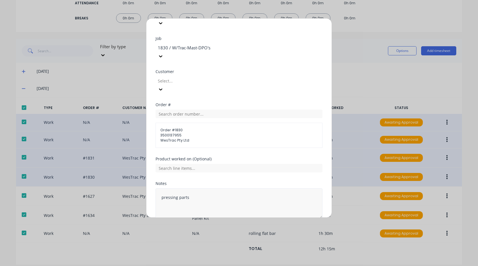
scroll to position [238, 0]
click at [189, 162] on input "text" at bounding box center [238, 166] width 167 height 9
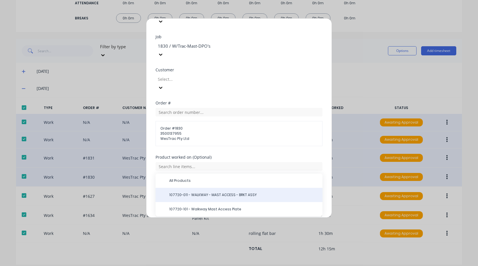
click at [229, 193] on span "107720-011 - WALKWAY - MAST ACCESS - BRKT ASSY" at bounding box center [243, 195] width 149 height 5
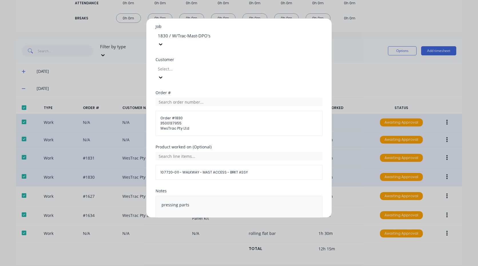
scroll to position [257, 0]
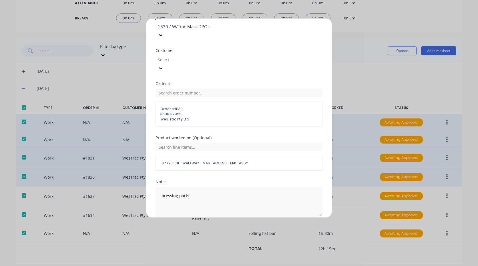
click at [229, 226] on button "Edit time tracking entry" at bounding box center [225, 230] width 49 height 9
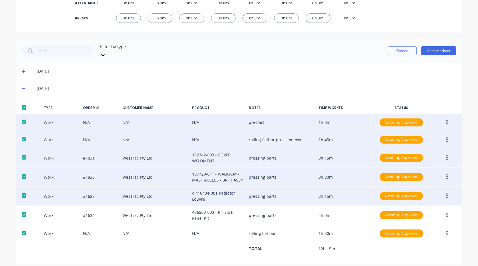
click at [445, 191] on button "button" at bounding box center [446, 196] width 13 height 10
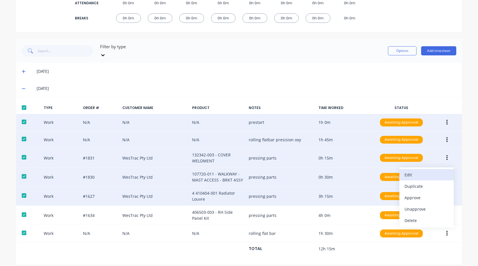
click at [416, 173] on div "Edit" at bounding box center [426, 175] width 44 height 8
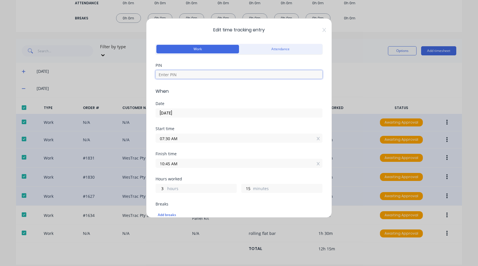
click at [199, 77] on input at bounding box center [238, 74] width 167 height 9
type input "2711"
type input "1971"
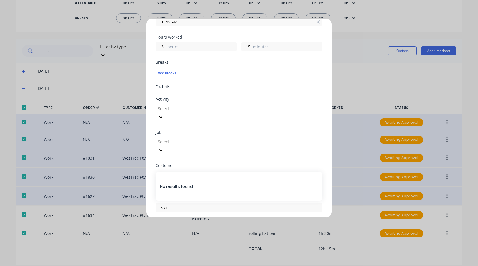
scroll to position [171, 0]
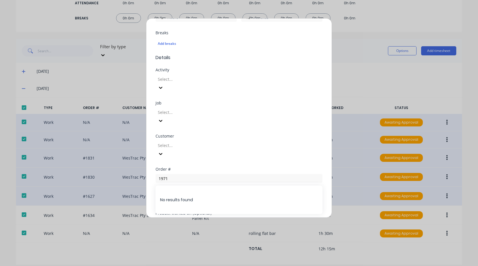
click at [182, 109] on div at bounding box center [198, 112] width 82 height 7
type input "1709"
click at [197, 266] on div "1709 / W/Trac - KSN D11 Stands" at bounding box center [239, 269] width 478 height 6
click at [193, 174] on input "1971" at bounding box center [238, 178] width 167 height 9
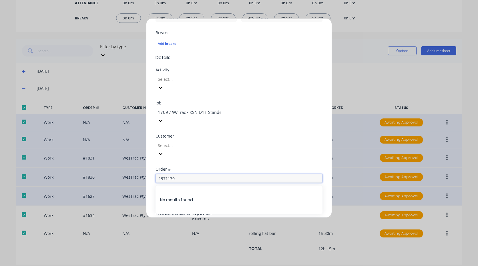
type input "19711709"
drag, startPoint x: 181, startPoint y: 153, endPoint x: 158, endPoint y: 152, distance: 22.3
click at [158, 174] on input "19711709" at bounding box center [238, 178] width 167 height 9
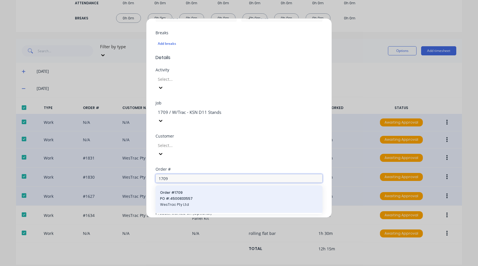
type input "1709"
click at [187, 190] on div "Order # 1709 PO #: 4500833557 WesTrac Pty Ltd" at bounding box center [239, 199] width 158 height 18
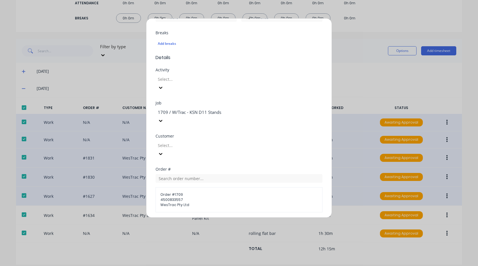
click at [184, 197] on span "4500833557" at bounding box center [238, 199] width 157 height 5
click at [180, 142] on div at bounding box center [198, 145] width 82 height 7
type input "[PERSON_NAME]"
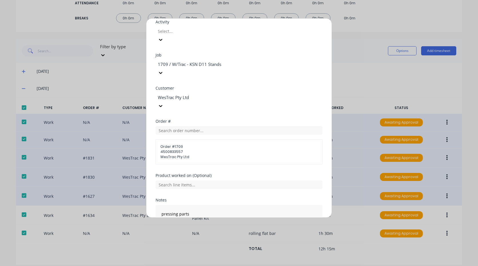
scroll to position [229, 0]
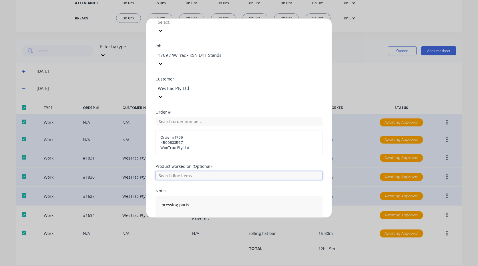
click at [192, 171] on input "text" at bounding box center [238, 175] width 167 height 9
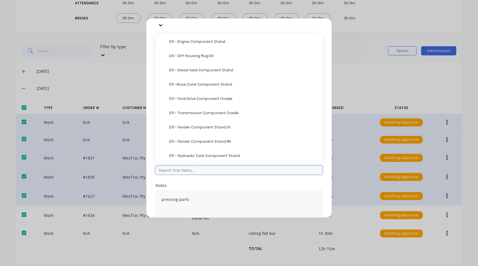
scroll to position [238, 0]
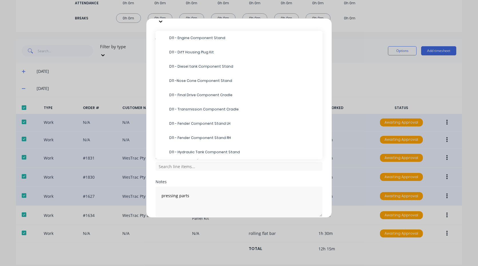
click at [230, 155] on div "Product worked on (Optional) All Products D11 - Radiator Component Stand D11 - …" at bounding box center [238, 167] width 167 height 25
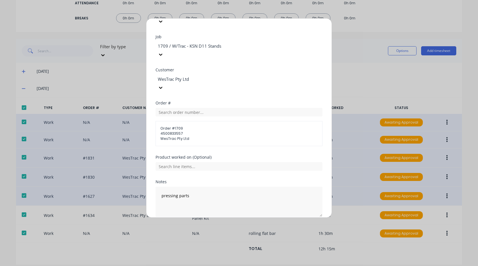
click at [219, 226] on button "Edit time tracking entry" at bounding box center [225, 230] width 49 height 9
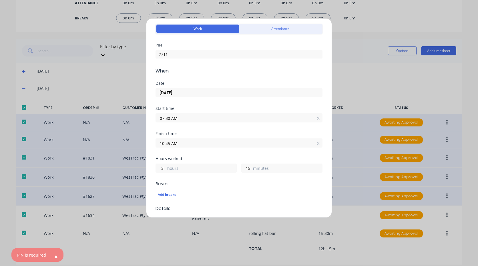
scroll to position [0, 0]
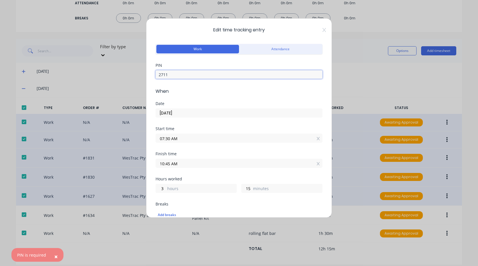
click at [173, 72] on input "2711" at bounding box center [238, 74] width 167 height 9
type input "2"
type input "2711"
click at [289, 101] on form "Work Attendance PIN 2711 When Date [DATE] Start time 07:30 AM Finish time 10:45…" at bounding box center [238, 258] width 167 height 430
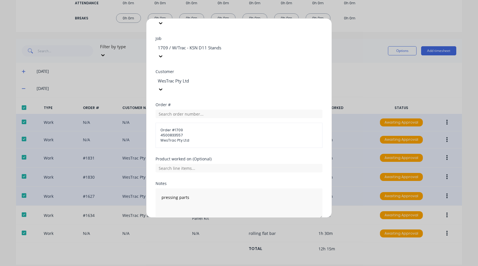
scroll to position [238, 0]
click at [229, 226] on button "Edit time tracking entry" at bounding box center [225, 230] width 49 height 9
click at [217, 226] on button "Edit time tracking entry" at bounding box center [225, 230] width 49 height 9
click at [221, 226] on button "Edit time tracking entry" at bounding box center [225, 230] width 49 height 9
click at [218, 226] on button "Edit time tracking entry" at bounding box center [225, 230] width 49 height 9
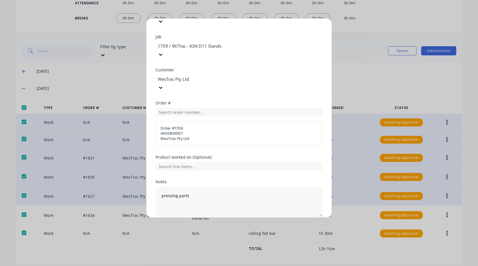
click at [214, 226] on button "Edit time tracking entry" at bounding box center [225, 230] width 49 height 9
click at [213, 226] on button "Edit time tracking entry" at bounding box center [225, 230] width 49 height 9
click at [212, 226] on button "Edit time tracking entry" at bounding box center [225, 230] width 49 height 9
click at [199, 187] on textarea "pressing parts" at bounding box center [238, 202] width 167 height 30
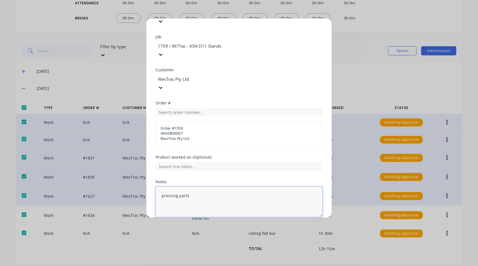
type textarea "pressing parts"
click at [215, 226] on button "Edit time tracking entry" at bounding box center [225, 230] width 49 height 9
click at [186, 162] on input "text" at bounding box center [238, 166] width 167 height 9
click at [208, 155] on div "Product worked on (Optional)" at bounding box center [238, 167] width 167 height 25
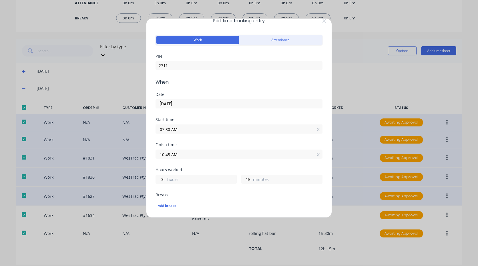
scroll to position [0, 0]
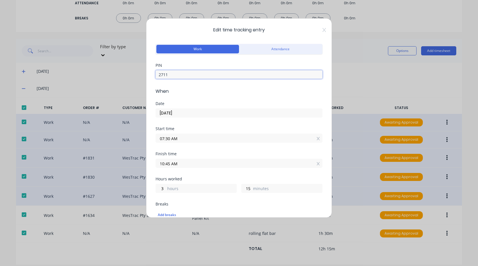
click at [175, 75] on input "2711" at bounding box center [238, 74] width 167 height 9
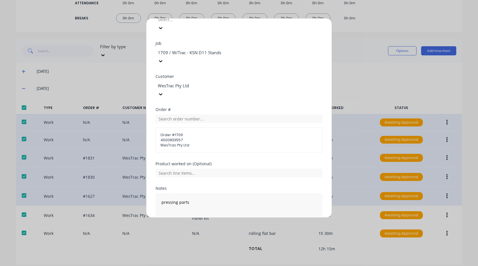
scroll to position [238, 0]
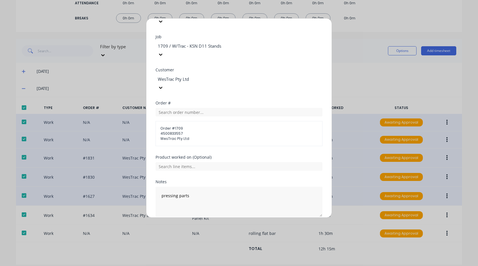
click at [223, 226] on button "Edit time tracking entry" at bounding box center [225, 230] width 49 height 9
click at [214, 226] on button "Edit time tracking entry" at bounding box center [225, 230] width 49 height 9
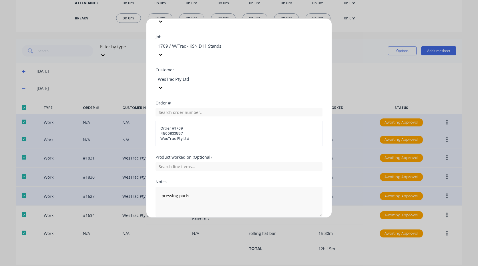
click at [214, 226] on button "Edit time tracking entry" at bounding box center [225, 230] width 49 height 9
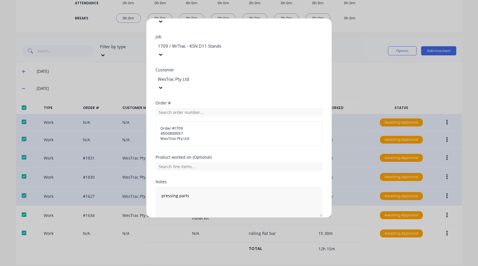
click at [214, 226] on button "Edit time tracking entry" at bounding box center [225, 230] width 49 height 9
click at [263, 226] on button "Cancel" at bounding box center [265, 230] width 23 height 9
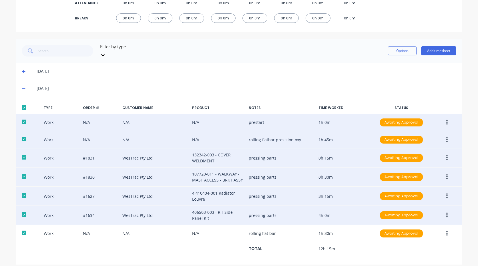
click at [446, 212] on icon "button" at bounding box center [446, 215] width 1 height 6
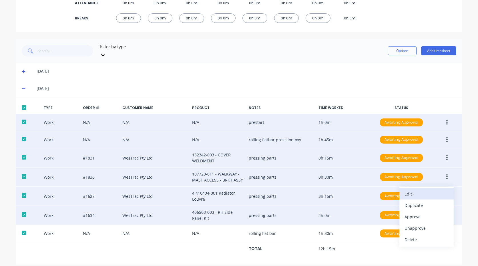
click at [414, 190] on div "Edit" at bounding box center [426, 194] width 44 height 8
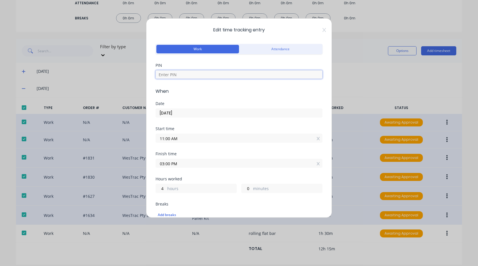
click at [172, 75] on input at bounding box center [238, 74] width 167 height 9
type input "2711"
click at [178, 138] on input "11:00 AM" at bounding box center [239, 138] width 166 height 9
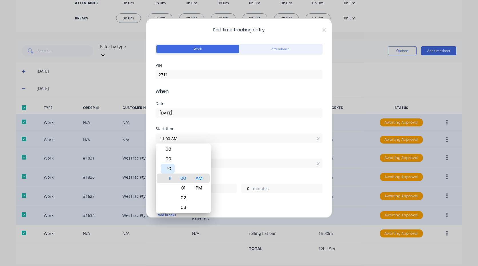
click at [169, 168] on div "10" at bounding box center [168, 169] width 14 height 10
type input "10:00 AM"
type input "5"
type input "10:01 AM"
type input "4"
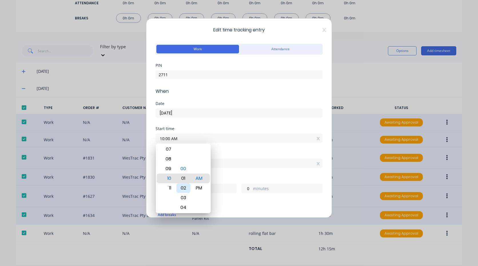
type input "59"
type input "10:04 AM"
type input "56"
type input "10:07 AM"
type input "53"
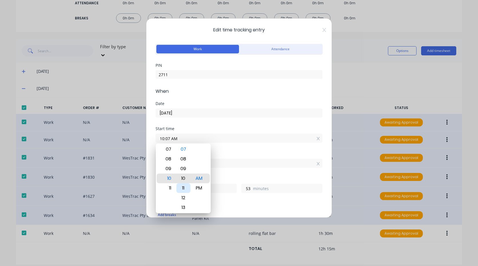
type input "10:10 AM"
type input "50"
type input "10:12 AM"
type input "48"
type input "10:13 AM"
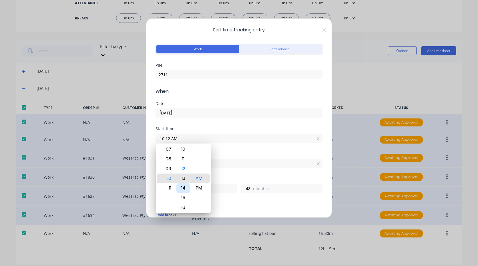
type input "47"
type input "10:14 AM"
type input "46"
type input "10:13 AM"
type input "47"
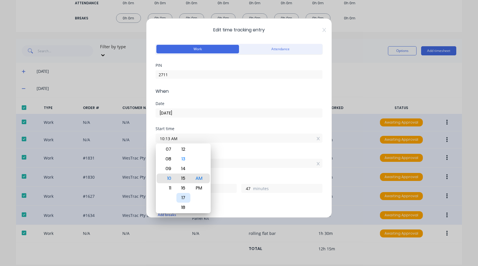
type input "10:15 AM"
type input "45"
type input "10:17 AM"
type input "43"
type input "10:18 AM"
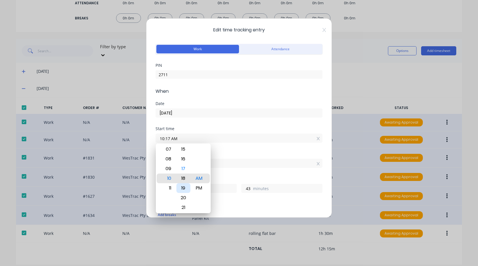
type input "42"
type input "10:19 AM"
type input "41"
type input "10:20 AM"
type input "40"
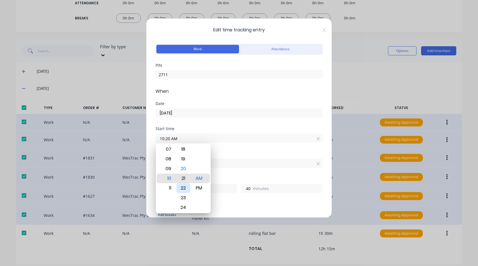
type input "10:21 AM"
type input "39"
type input "10:24 AM"
type input "36"
type input "10:27 AM"
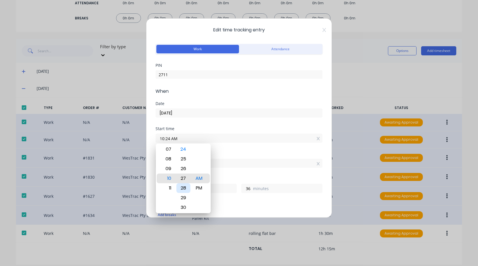
type input "33"
type input "10:30 AM"
type input "30"
type input "10:33 AM"
type input "27"
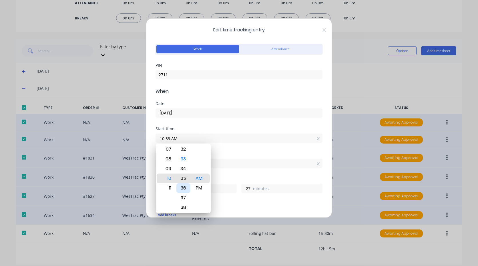
type input "10:36 AM"
type input "24"
type input "10:39 AM"
click at [231, 172] on div "Finish time 03:00 PM" at bounding box center [238, 164] width 167 height 25
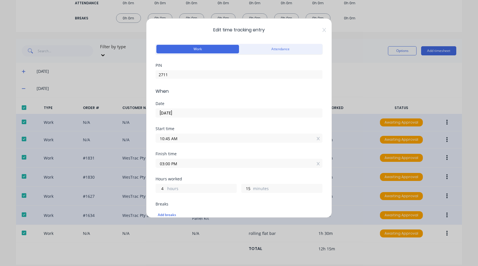
click at [182, 163] on input "03:00 PM" at bounding box center [239, 163] width 166 height 9
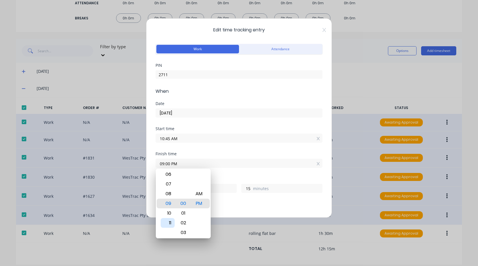
click at [171, 221] on div "11" at bounding box center [168, 223] width 14 height 10
click at [200, 196] on div "AM" at bounding box center [199, 194] width 14 height 10
click at [223, 173] on div "Finish time 11:00 AM" at bounding box center [238, 164] width 167 height 25
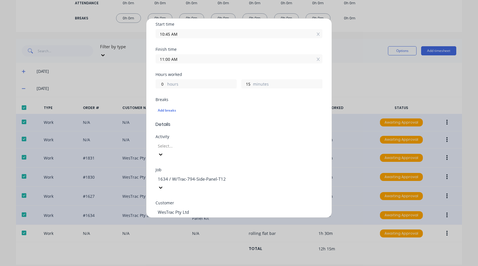
scroll to position [114, 0]
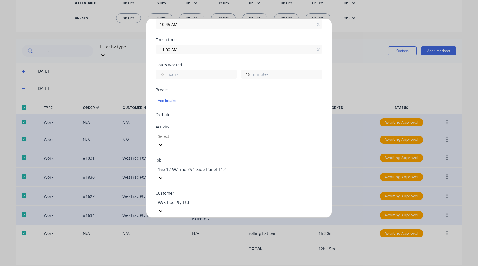
click at [235, 166] on div at bounding box center [198, 169] width 82 height 7
click at [204, 266] on div "1627 / W/Trac-794-[GEOGRAPHIC_DATA]-T12" at bounding box center [239, 269] width 478 height 6
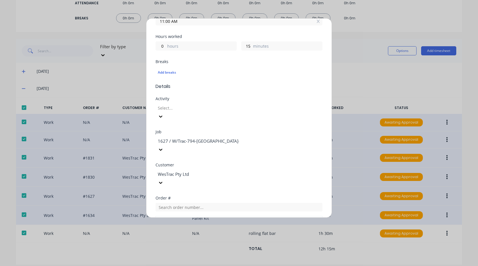
scroll to position [143, 0]
click at [197, 203] on input "text" at bounding box center [238, 207] width 167 height 9
click at [188, 225] on span "PO #: 4500837229" at bounding box center [239, 227] width 158 height 5
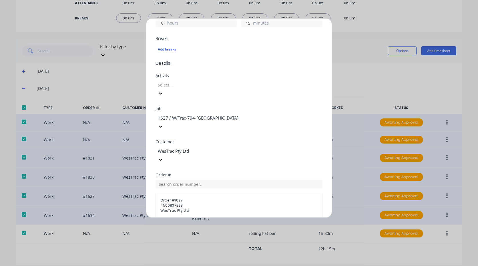
scroll to position [200, 0]
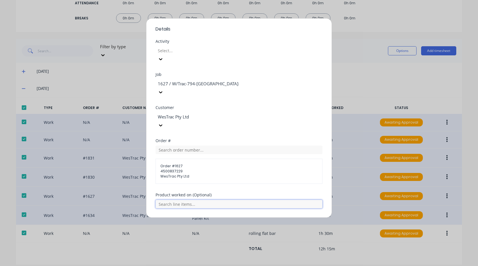
click at [187, 200] on input "text" at bounding box center [238, 204] width 167 height 9
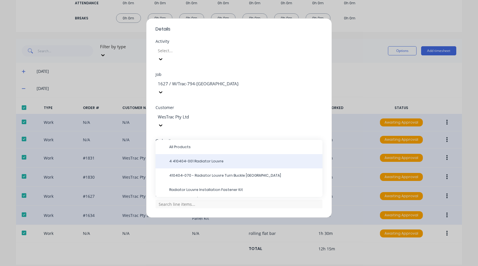
click at [197, 159] on span "4 410404-001 Radiator Louvre" at bounding box center [243, 161] width 149 height 5
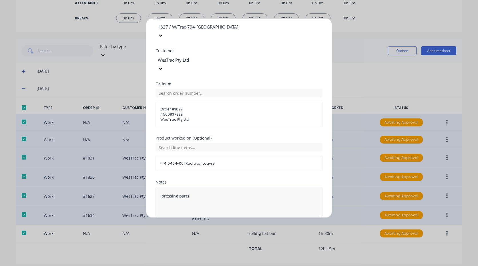
scroll to position [257, 0]
click at [222, 226] on button "Edit time tracking entry" at bounding box center [225, 230] width 49 height 9
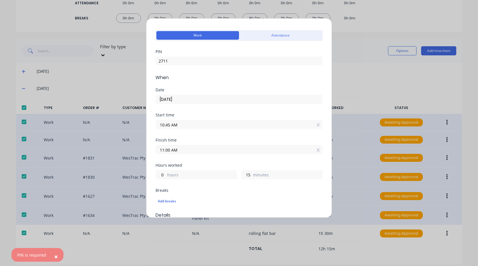
scroll to position [0, 0]
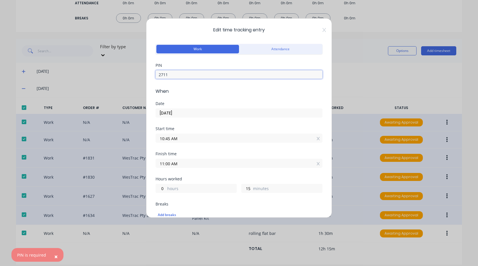
click at [173, 77] on input "2711" at bounding box center [238, 74] width 167 height 9
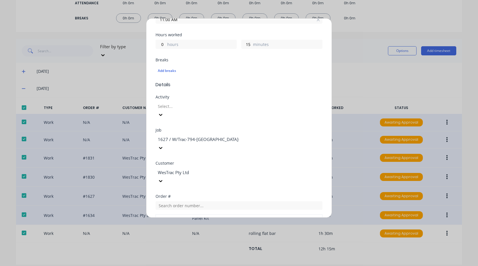
scroll to position [257, 0]
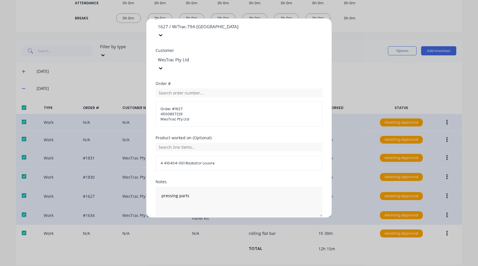
click at [222, 226] on button "Edit time tracking entry" at bounding box center [225, 230] width 49 height 9
click at [215, 226] on button "Edit time tracking entry" at bounding box center [225, 230] width 49 height 9
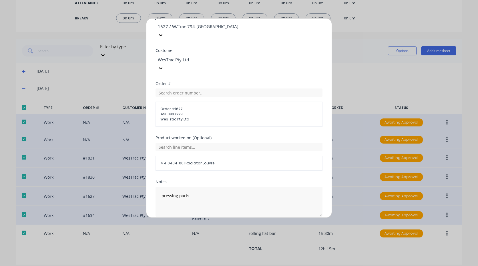
click at [215, 226] on button "Edit time tracking entry" at bounding box center [225, 230] width 49 height 9
click at [216, 226] on button "Edit time tracking entry" at bounding box center [225, 230] width 49 height 9
click at [262, 226] on button "Cancel" at bounding box center [265, 230] width 23 height 9
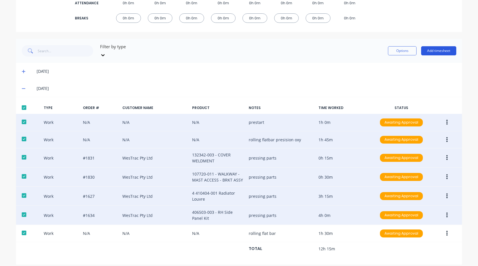
click at [435, 49] on button "Add timesheet" at bounding box center [438, 50] width 35 height 9
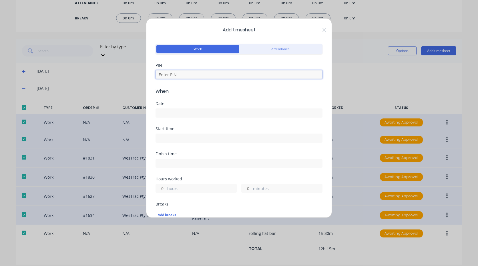
click at [188, 74] on input at bounding box center [238, 74] width 167 height 9
click at [171, 116] on input at bounding box center [239, 113] width 166 height 9
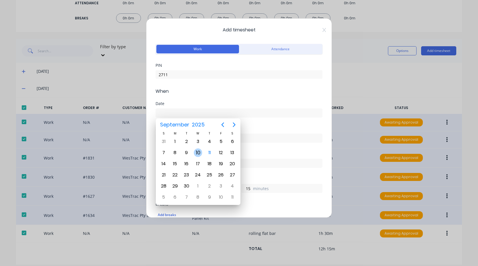
click at [199, 152] on div "10" at bounding box center [198, 153] width 9 height 9
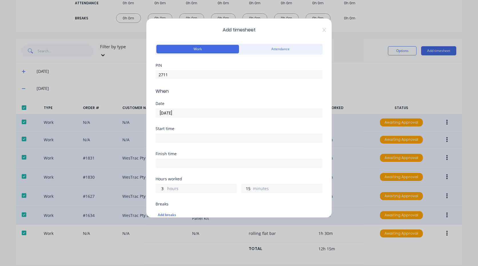
click at [173, 140] on input at bounding box center [239, 138] width 166 height 9
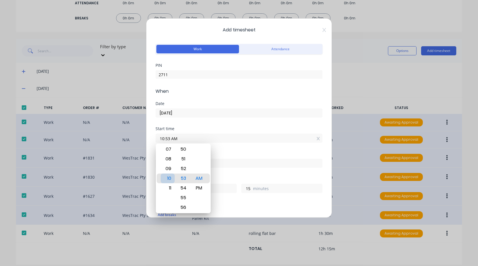
click at [170, 179] on div "10" at bounding box center [168, 179] width 14 height 10
click at [231, 154] on div "Finish time" at bounding box center [238, 154] width 167 height 4
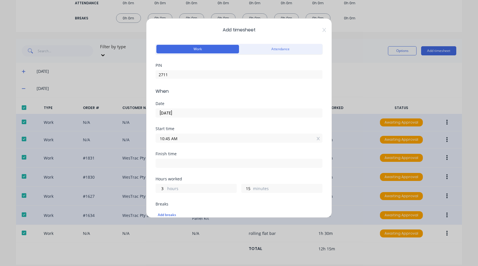
click at [187, 165] on input at bounding box center [239, 163] width 166 height 9
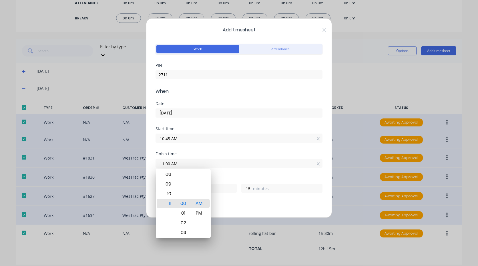
click at [235, 169] on div "Finish time 11:00 AM" at bounding box center [238, 164] width 167 height 25
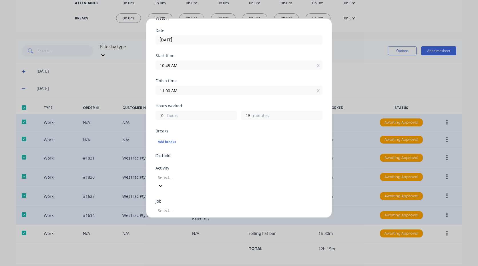
scroll to position [86, 0]
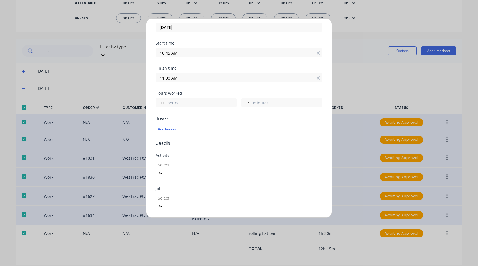
click at [179, 195] on div at bounding box center [198, 198] width 82 height 7
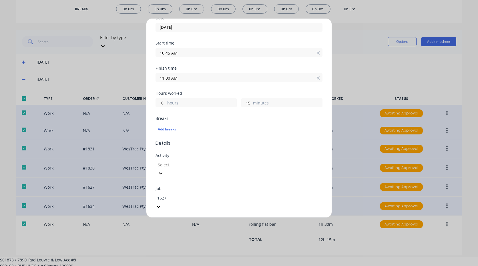
scroll to position [0, 0]
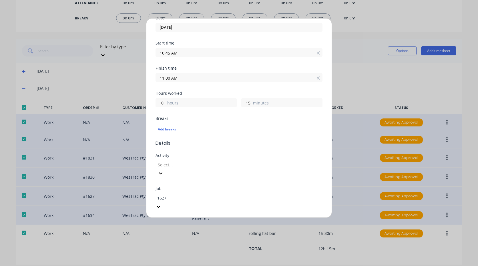
click at [193, 266] on div "1627 / W/Trac-794-[GEOGRAPHIC_DATA]-T12" at bounding box center [239, 269] width 478 height 6
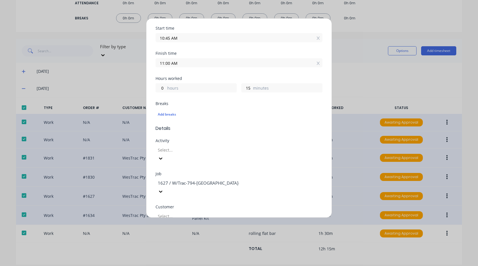
scroll to position [114, 0]
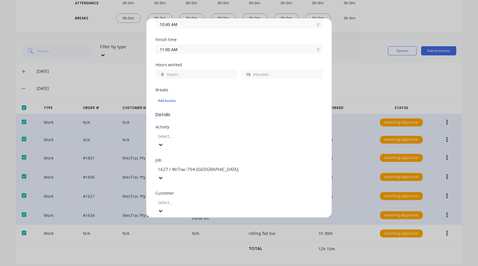
click at [186, 199] on div at bounding box center [198, 202] width 82 height 7
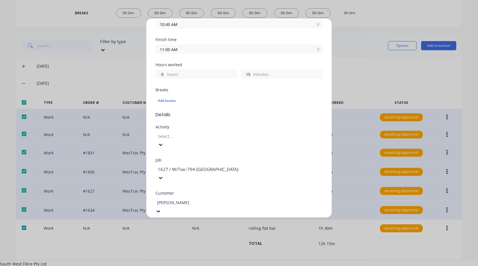
scroll to position [20, 0]
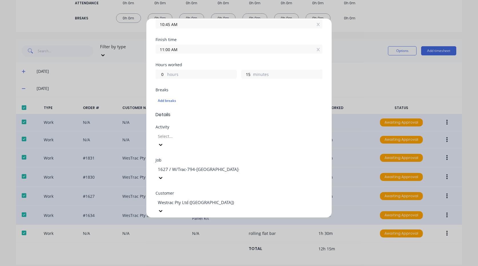
scroll to position [0, 0]
click at [192, 231] on input "text" at bounding box center [238, 235] width 167 height 9
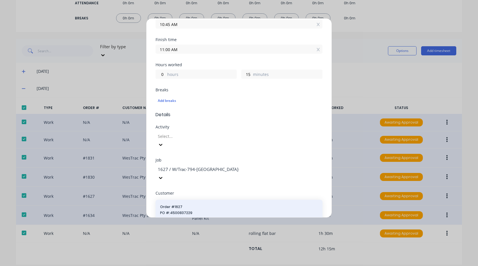
click at [185, 211] on span "PO #: 4500837229" at bounding box center [239, 213] width 158 height 5
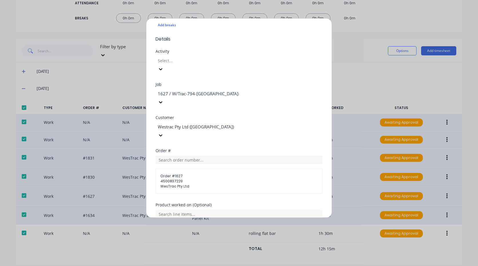
scroll to position [200, 0]
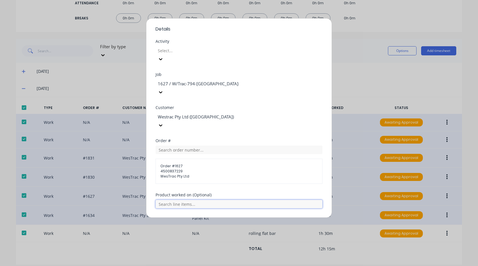
click at [187, 200] on input "text" at bounding box center [238, 204] width 167 height 9
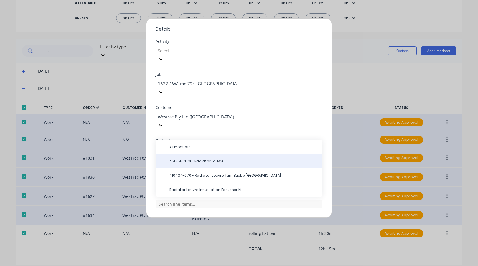
click at [181, 159] on span "4 410404-001 Radiator Louvre" at bounding box center [243, 161] width 149 height 5
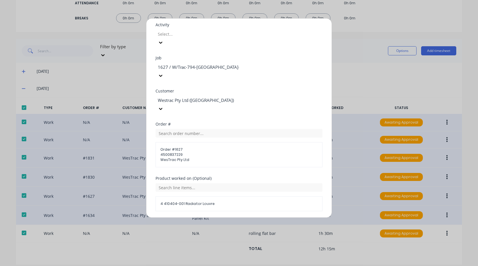
scroll to position [257, 0]
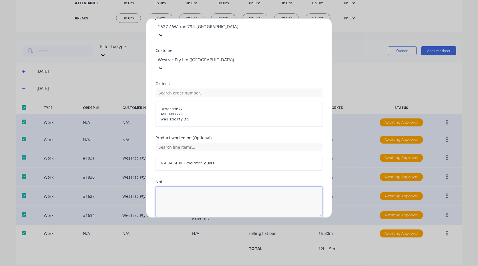
click at [184, 187] on textarea at bounding box center [238, 202] width 167 height 30
click at [236, 187] on textarea "pressing parts" at bounding box center [238, 202] width 167 height 30
click at [226, 226] on button "Add manual time entry" at bounding box center [225, 230] width 48 height 9
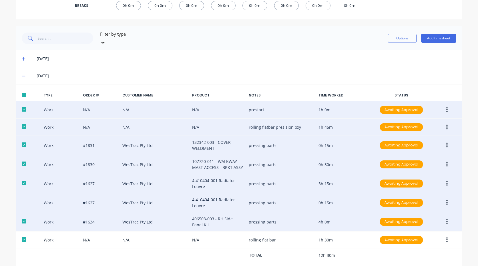
scroll to position [129, 0]
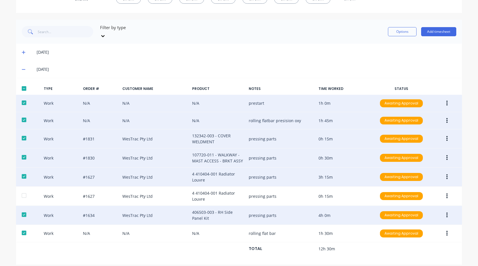
click at [25, 209] on div at bounding box center [23, 214] width 11 height 11
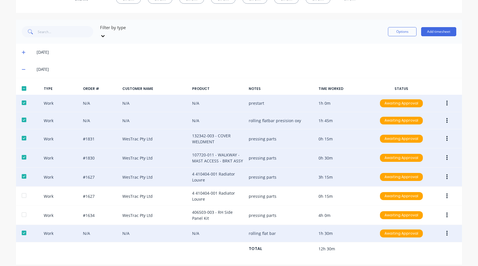
click at [22, 227] on div at bounding box center [23, 232] width 11 height 11
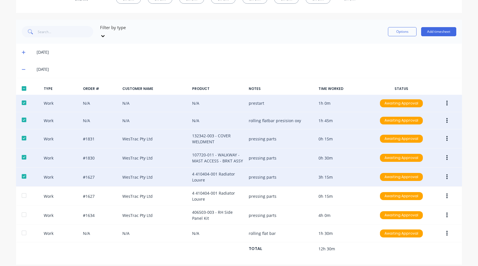
click at [21, 168] on div "Work #1627 WesTrac Pty Ltd 4 410404-001 Radiator Louvre pressing parts 3h 15m A…" at bounding box center [239, 177] width 446 height 19
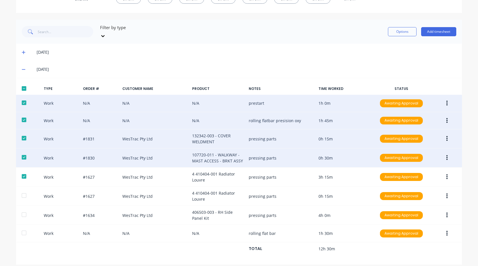
click at [22, 153] on div at bounding box center [23, 157] width 11 height 11
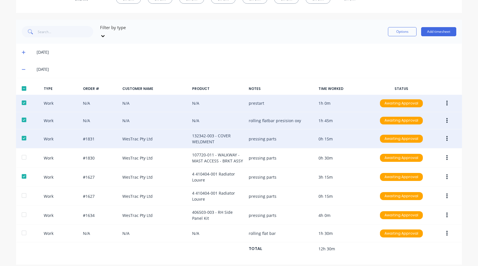
click at [20, 133] on div at bounding box center [23, 138] width 11 height 11
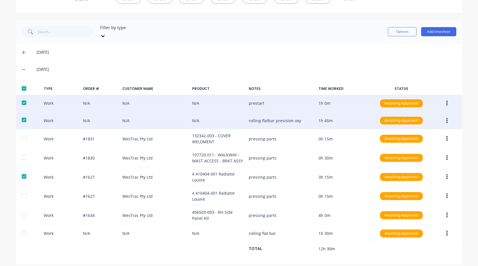
click at [25, 116] on div at bounding box center [23, 119] width 11 height 11
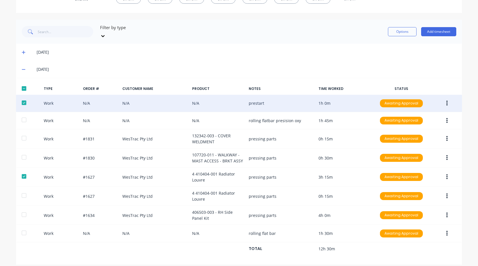
click at [22, 97] on div at bounding box center [23, 102] width 11 height 11
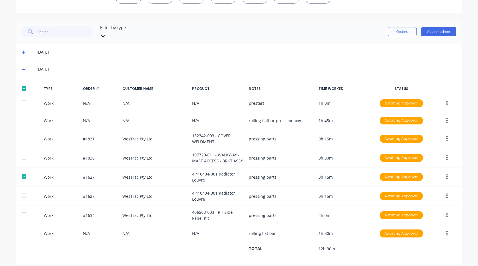
click at [23, 85] on div at bounding box center [23, 88] width 11 height 11
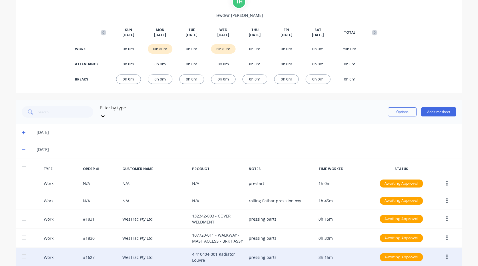
scroll to position [44, 0]
